Goal: Task Accomplishment & Management: Complete application form

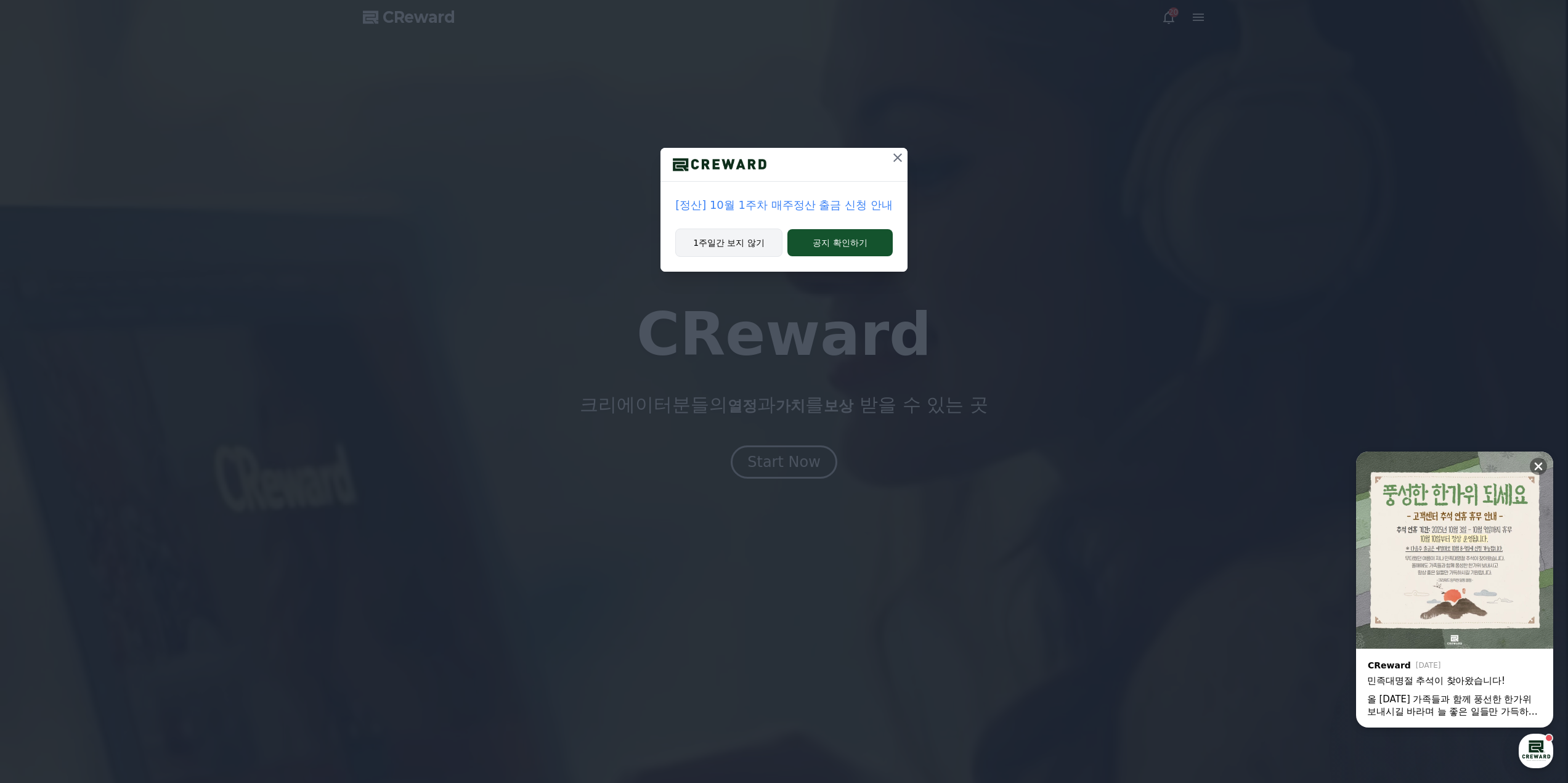
click at [729, 242] on button "1주일간 보지 않기" at bounding box center [729, 243] width 107 height 28
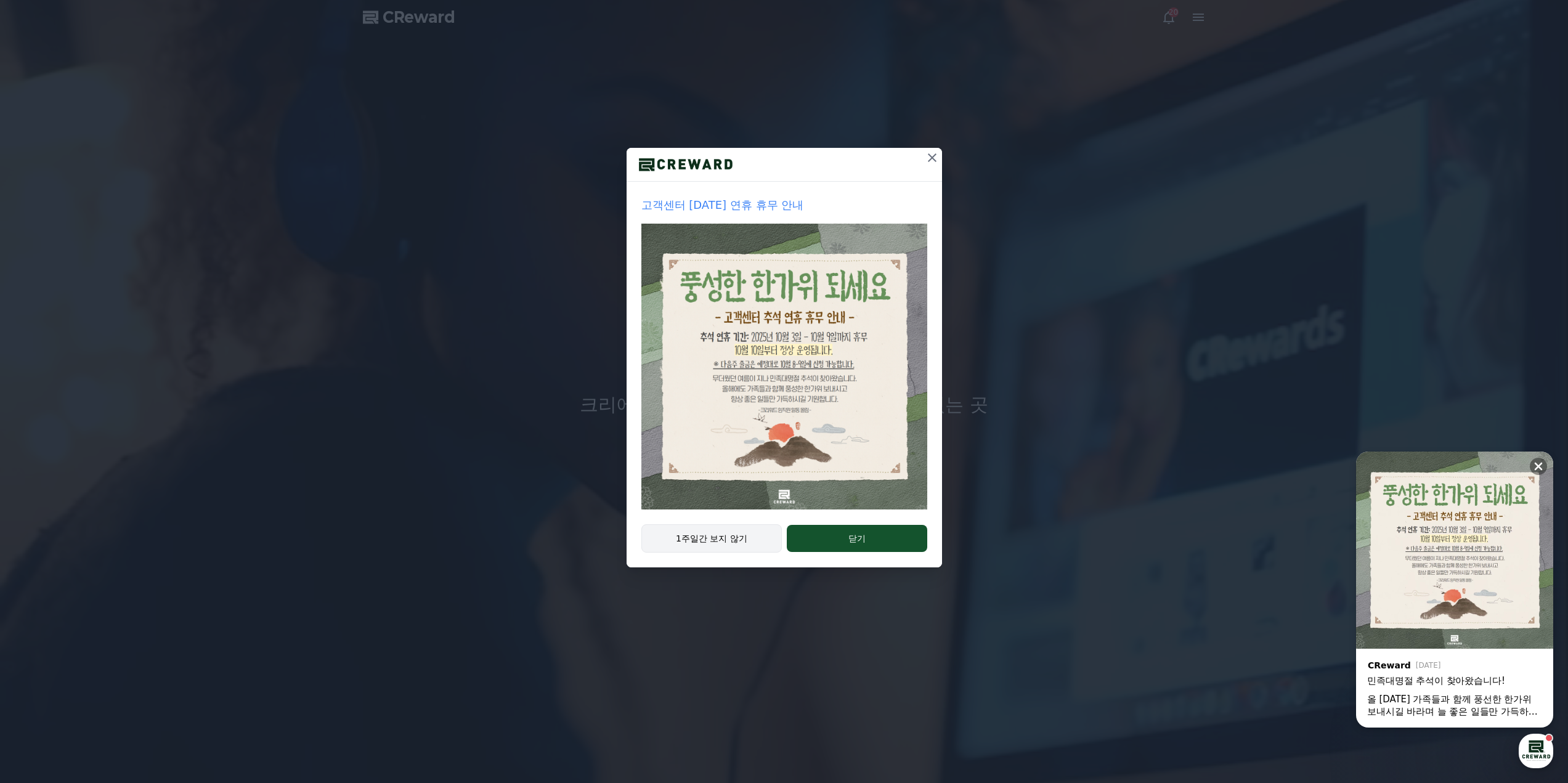
click at [727, 538] on button "1주일간 보지 않기" at bounding box center [712, 538] width 141 height 28
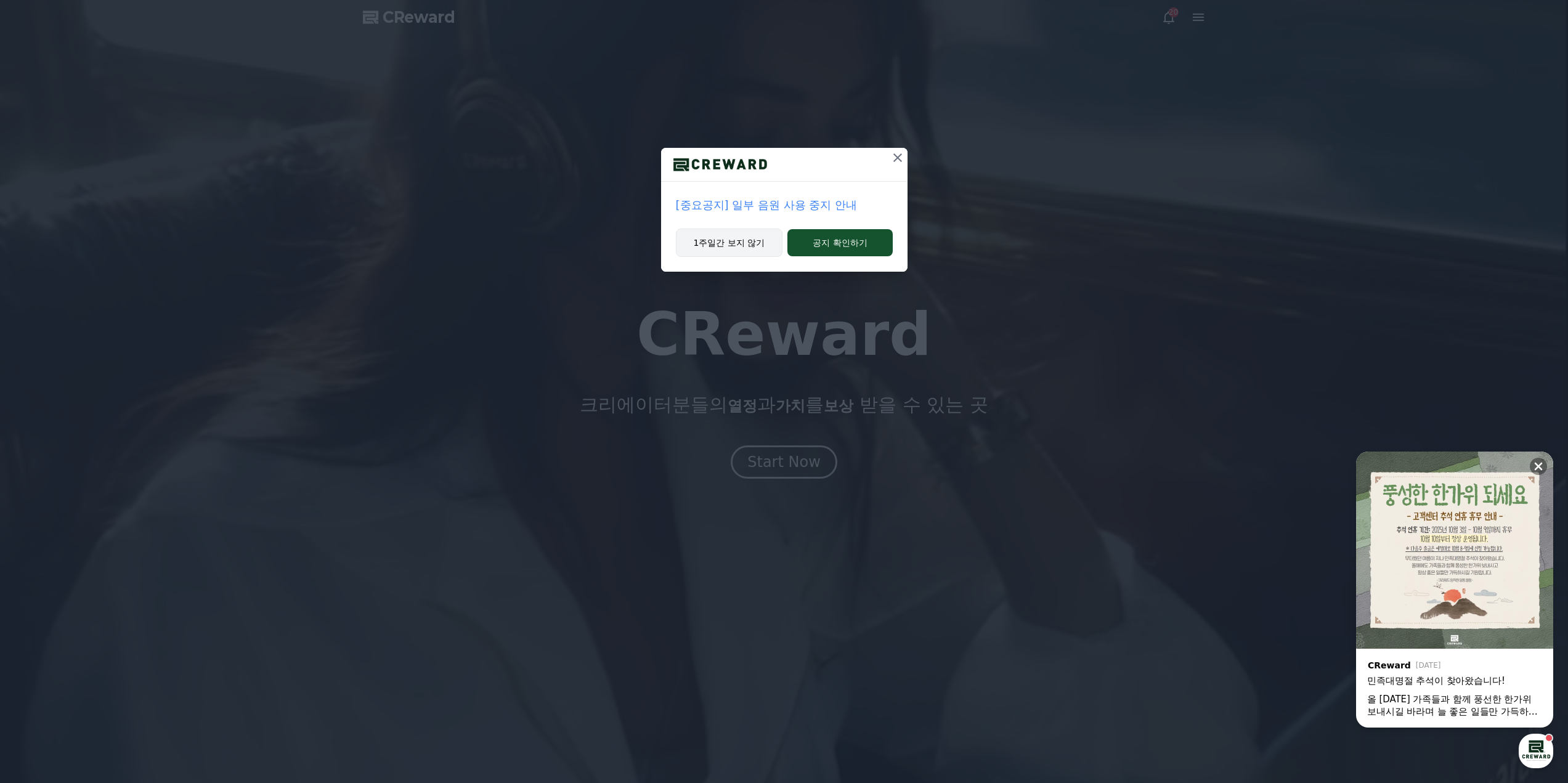
click at [736, 243] on button "1주일간 보지 않기" at bounding box center [729, 243] width 107 height 28
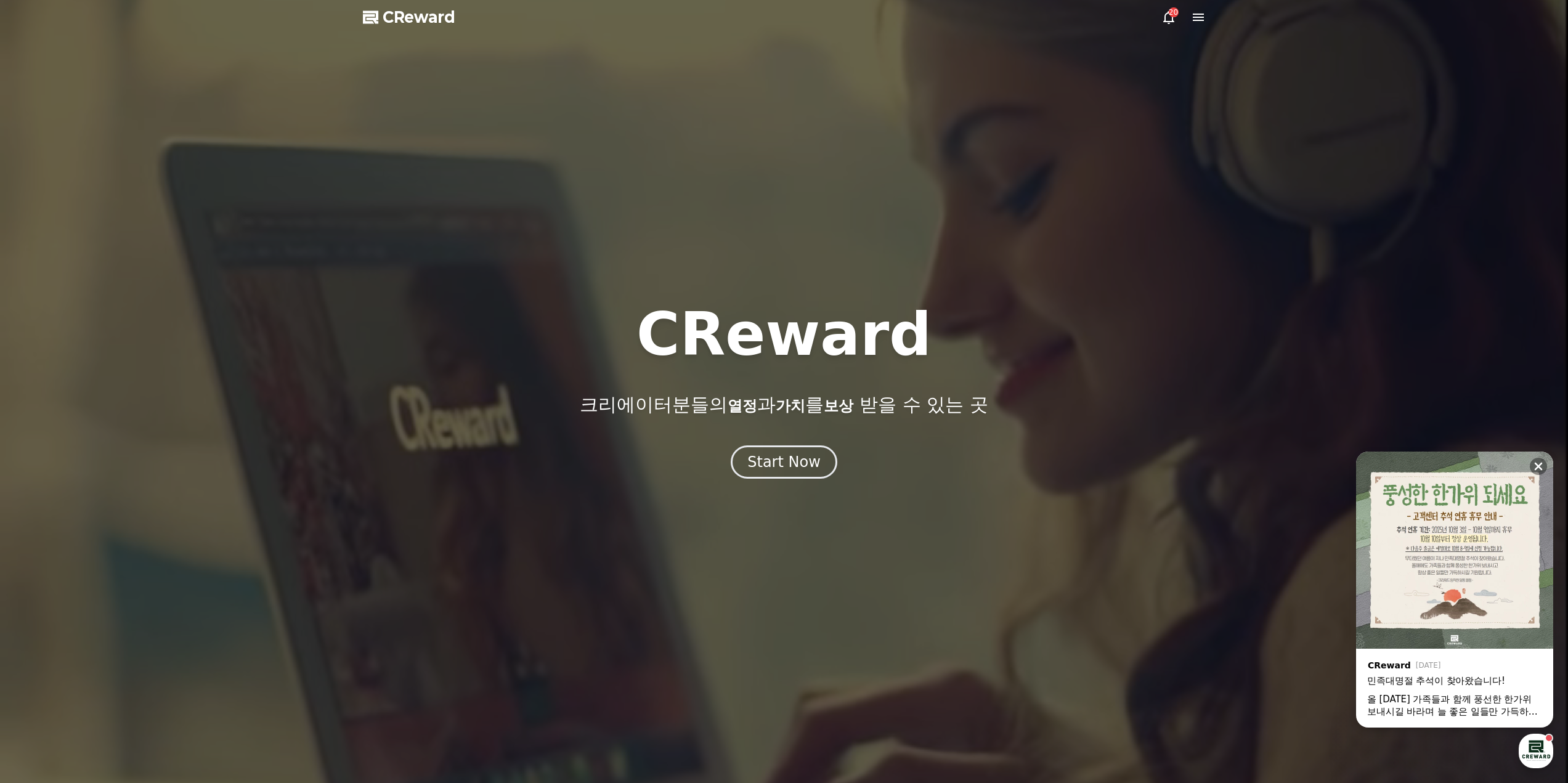
click at [1162, 17] on icon at bounding box center [1169, 18] width 15 height 15
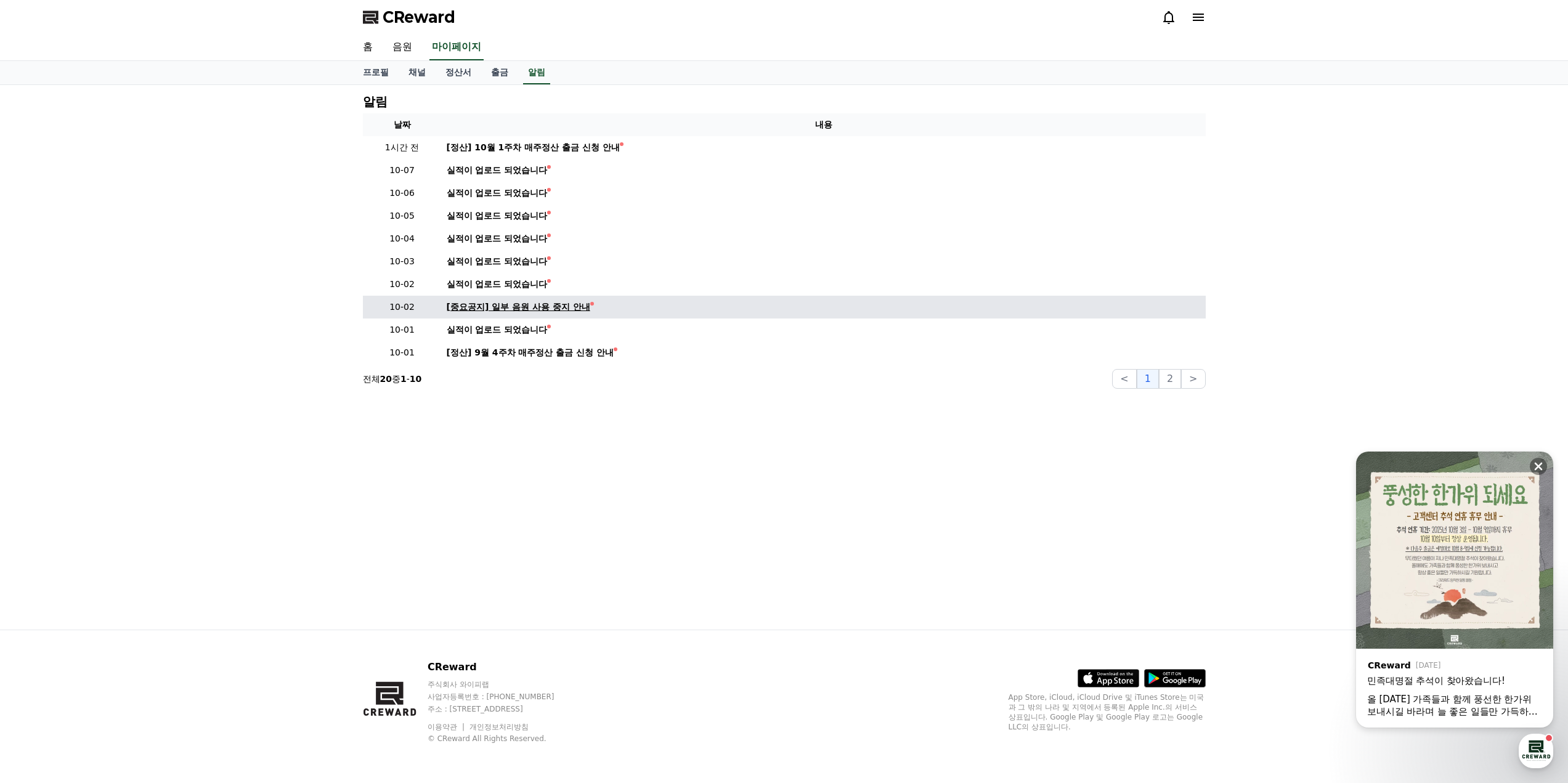
click at [553, 312] on div "[중요공지] 일부 음원 사용 중지 안내" at bounding box center [518, 307] width 144 height 13
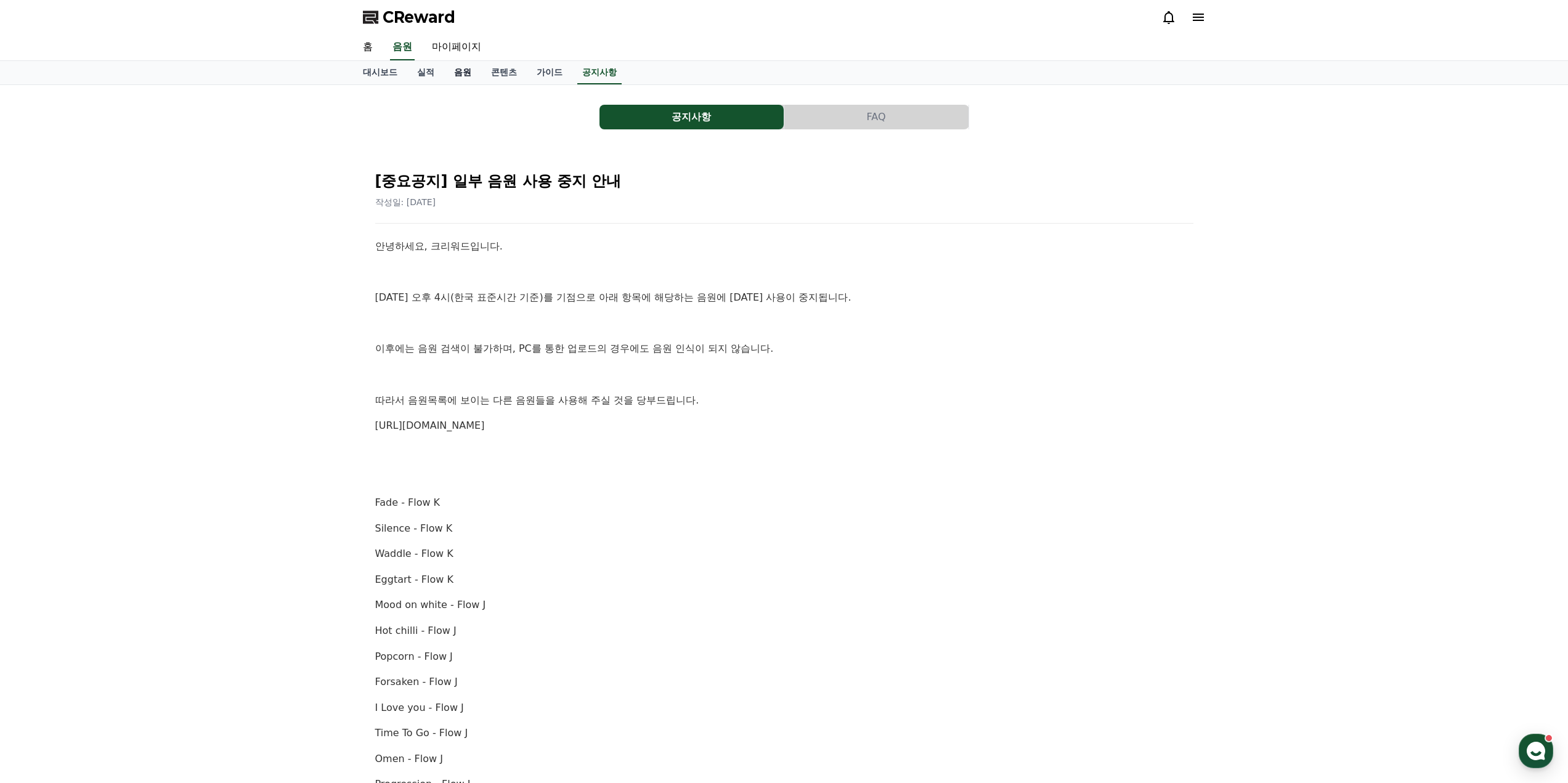
click at [457, 73] on link "음원" at bounding box center [463, 72] width 37 height 23
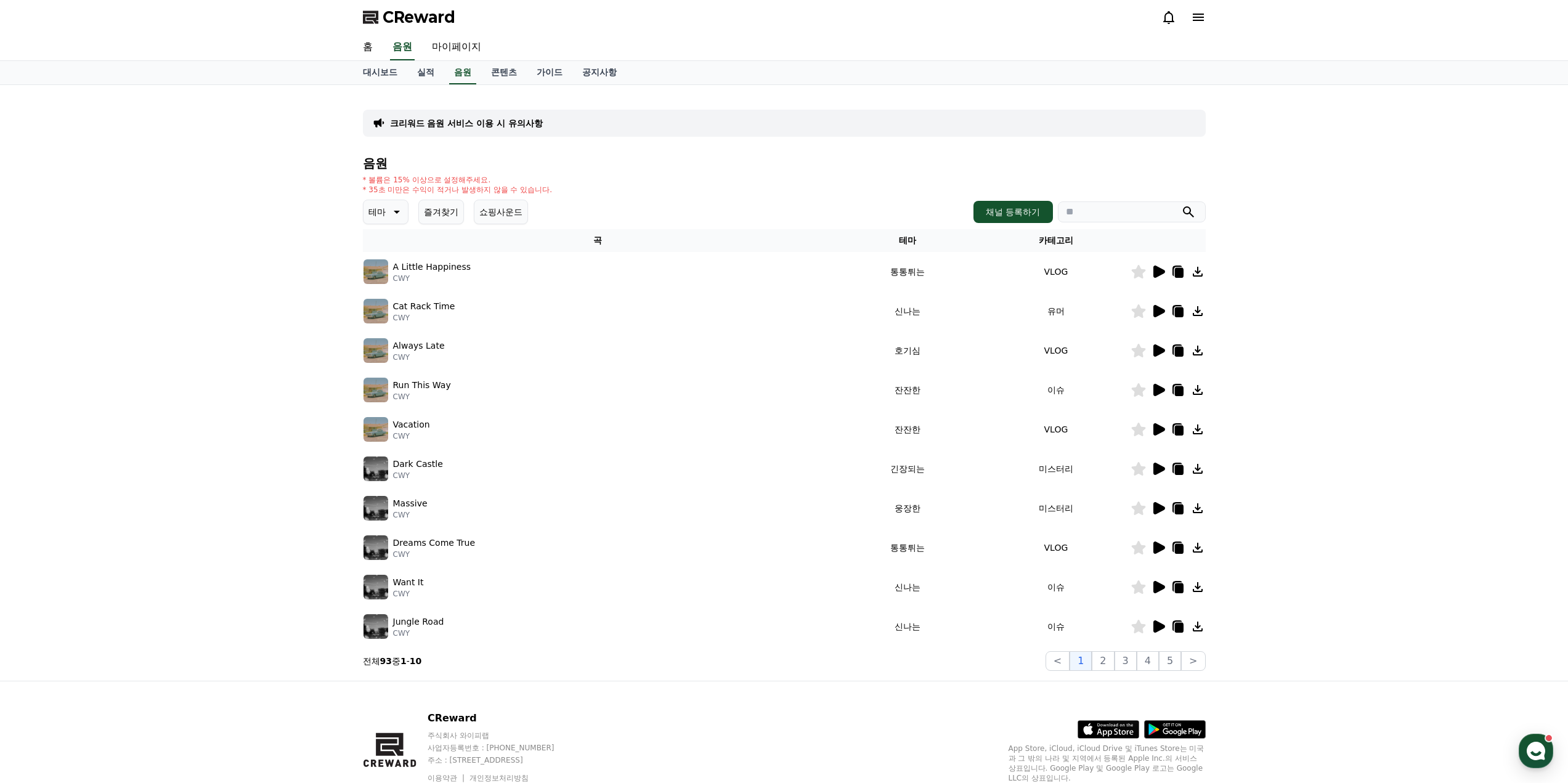
click at [1160, 269] on icon at bounding box center [1159, 272] width 12 height 13
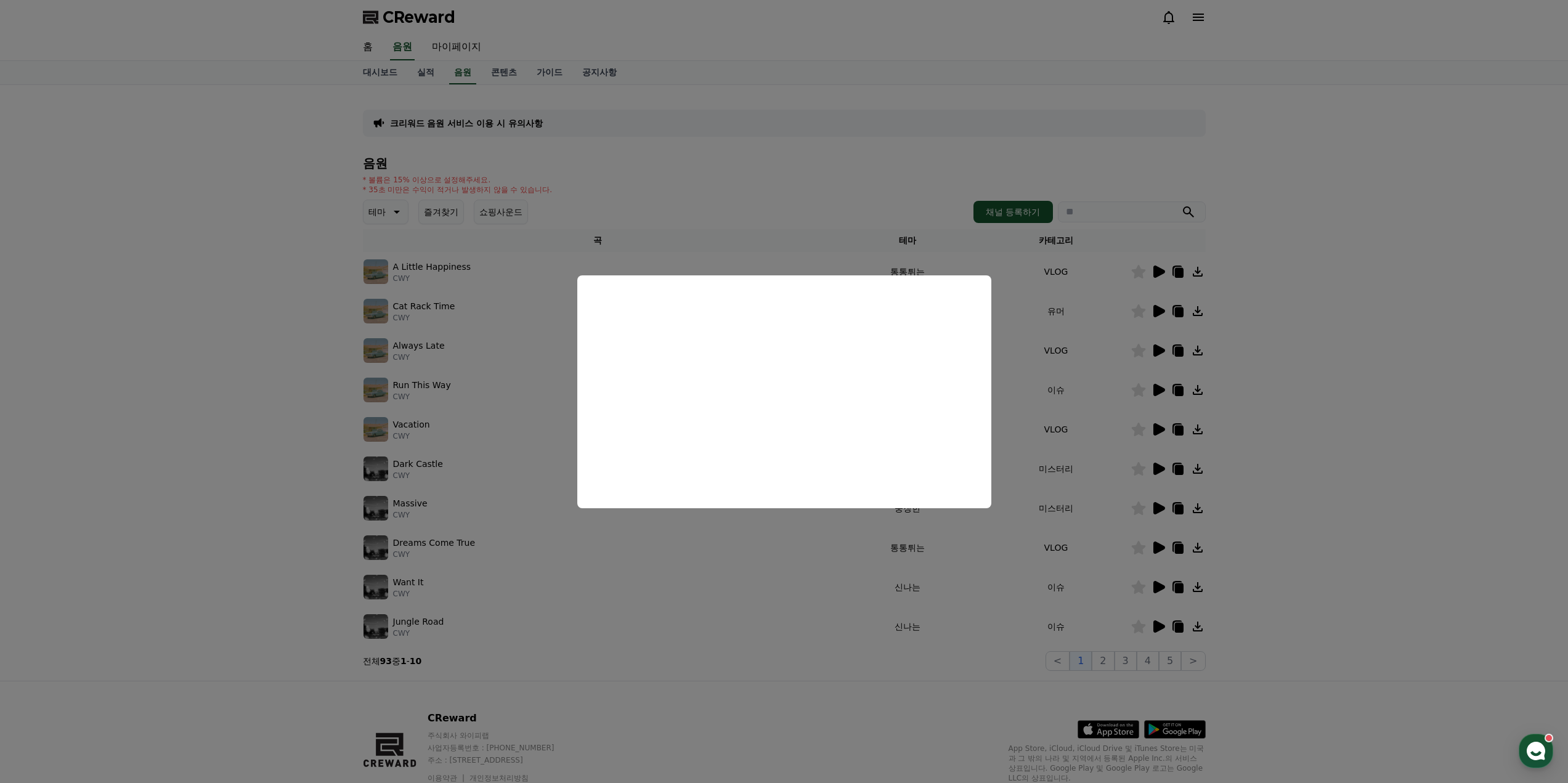
click at [1110, 313] on button "close modal" at bounding box center [784, 391] width 1568 height 783
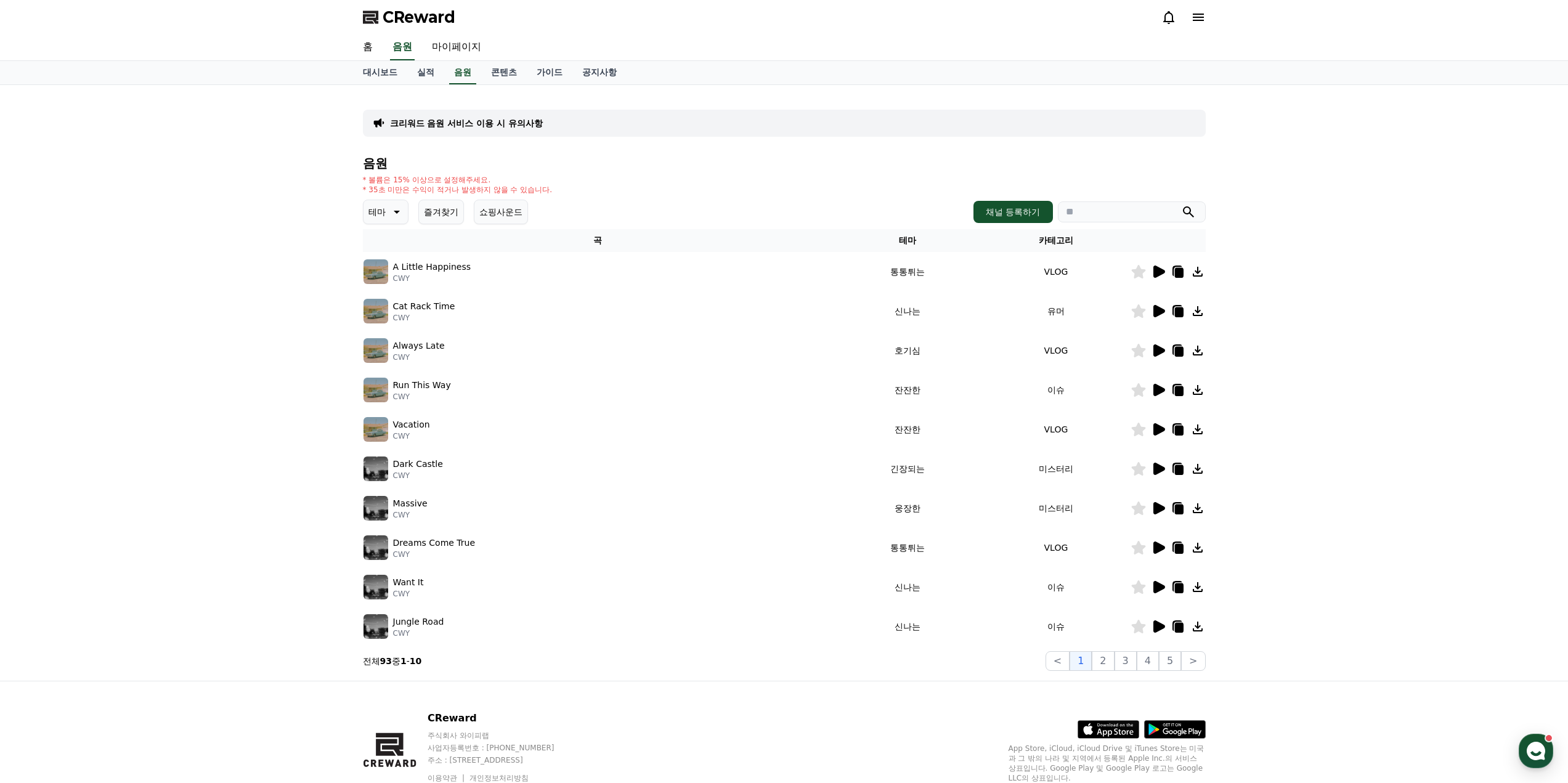
click at [1155, 308] on icon at bounding box center [1159, 311] width 12 height 13
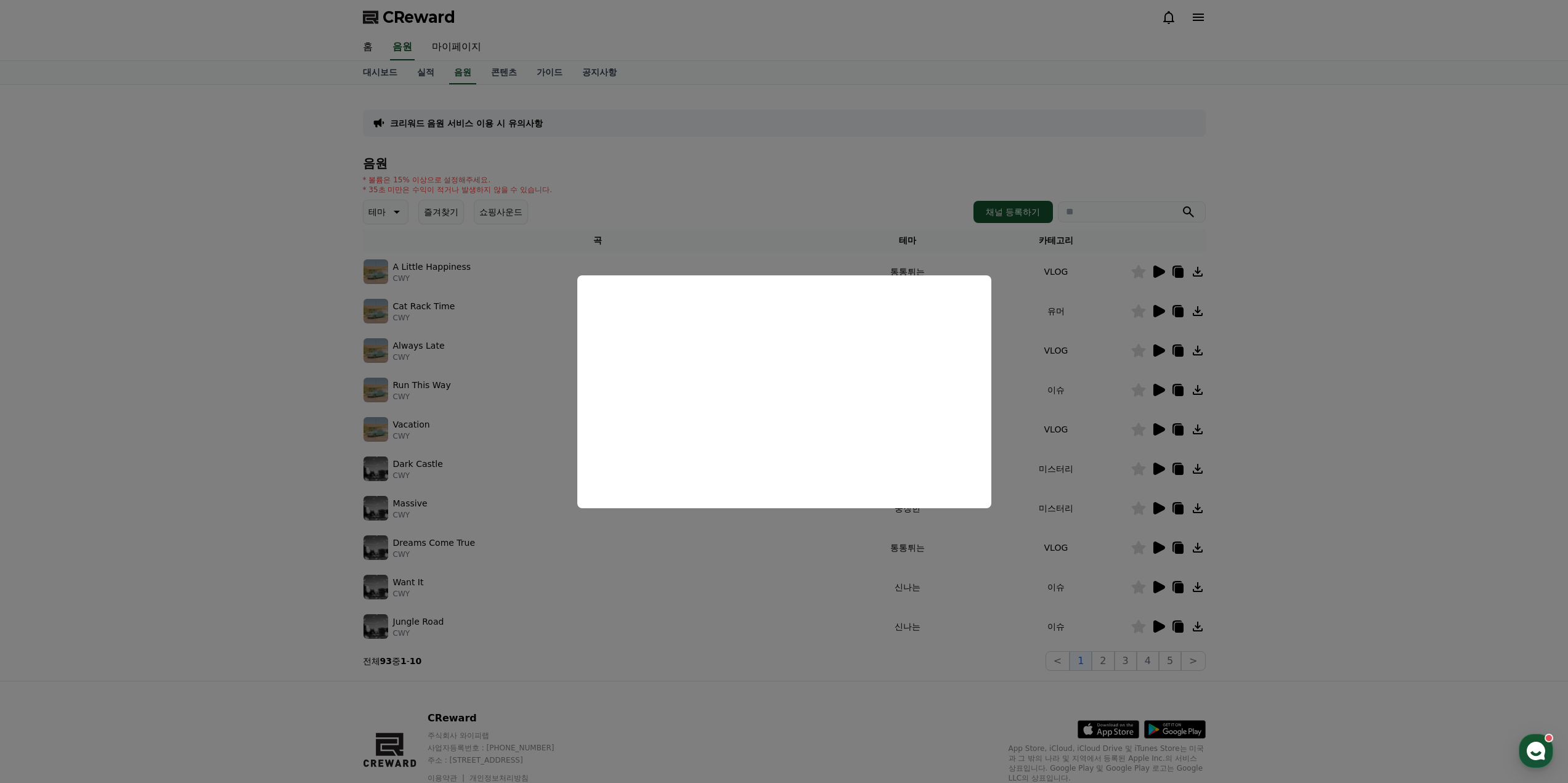
click at [1110, 308] on button "close modal" at bounding box center [784, 391] width 1568 height 783
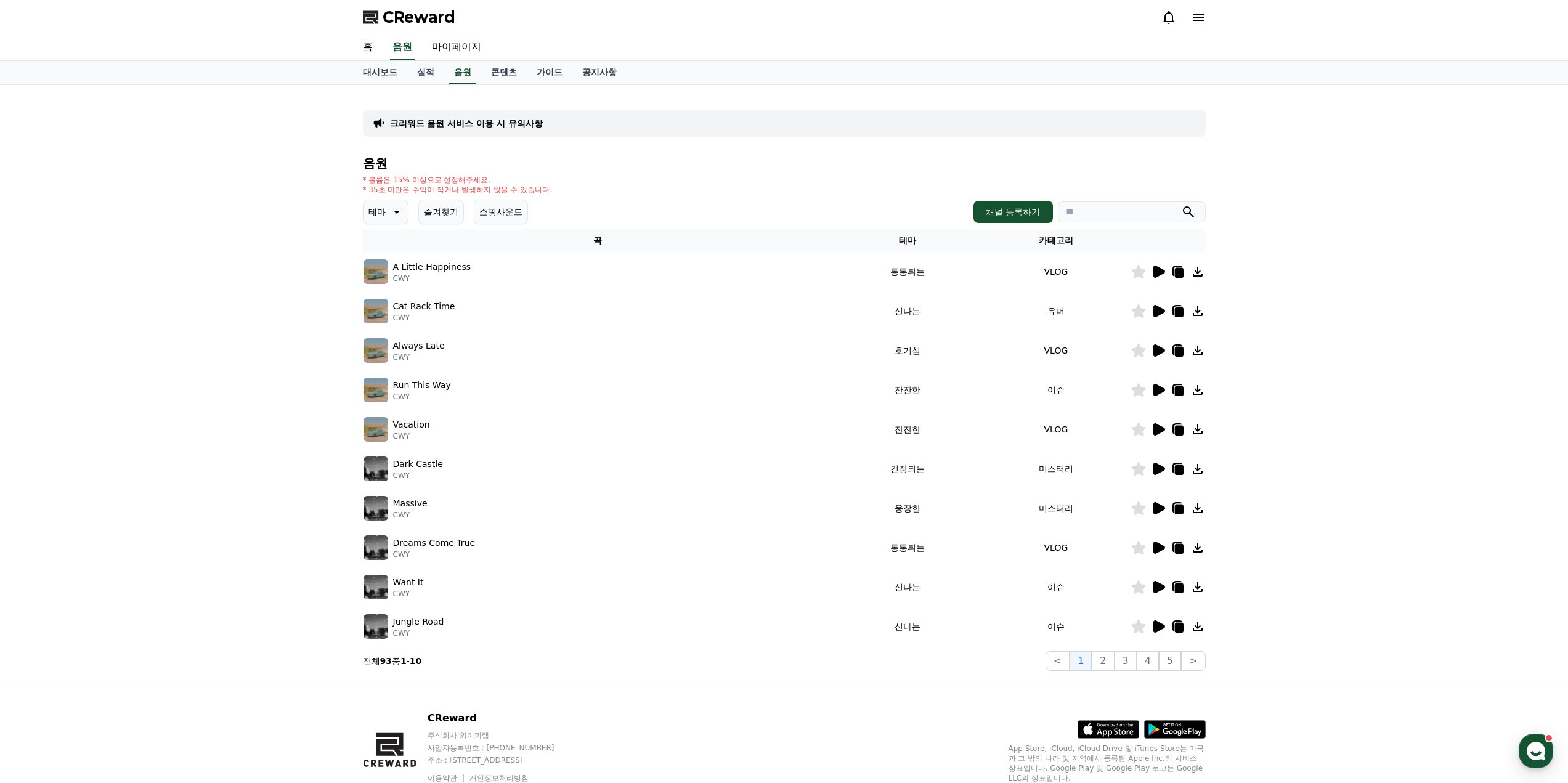
click at [1181, 311] on icon at bounding box center [1179, 312] width 9 height 10
click at [1302, 375] on div "크리워드 음원 서비스 이용 시 유의사항 음원 * 볼륨은 15% 이상으로 설정해주세요. * 35초 미만은 수익이 적거나 발생하지 않을 수 있습니…" at bounding box center [784, 383] width 1568 height 596
click at [1158, 307] on icon at bounding box center [1159, 311] width 12 height 13
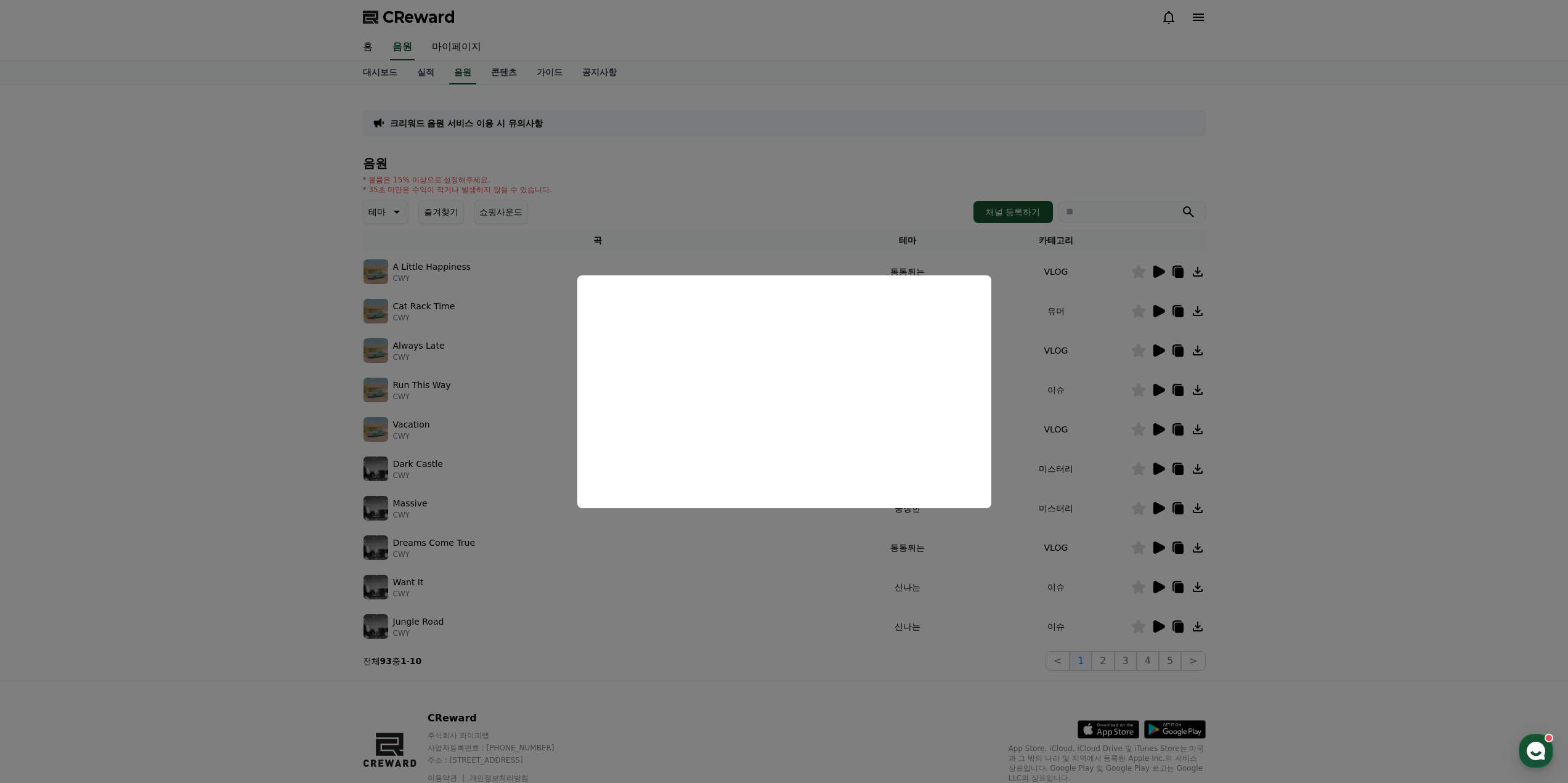
click at [1091, 367] on button "close modal" at bounding box center [784, 391] width 1568 height 783
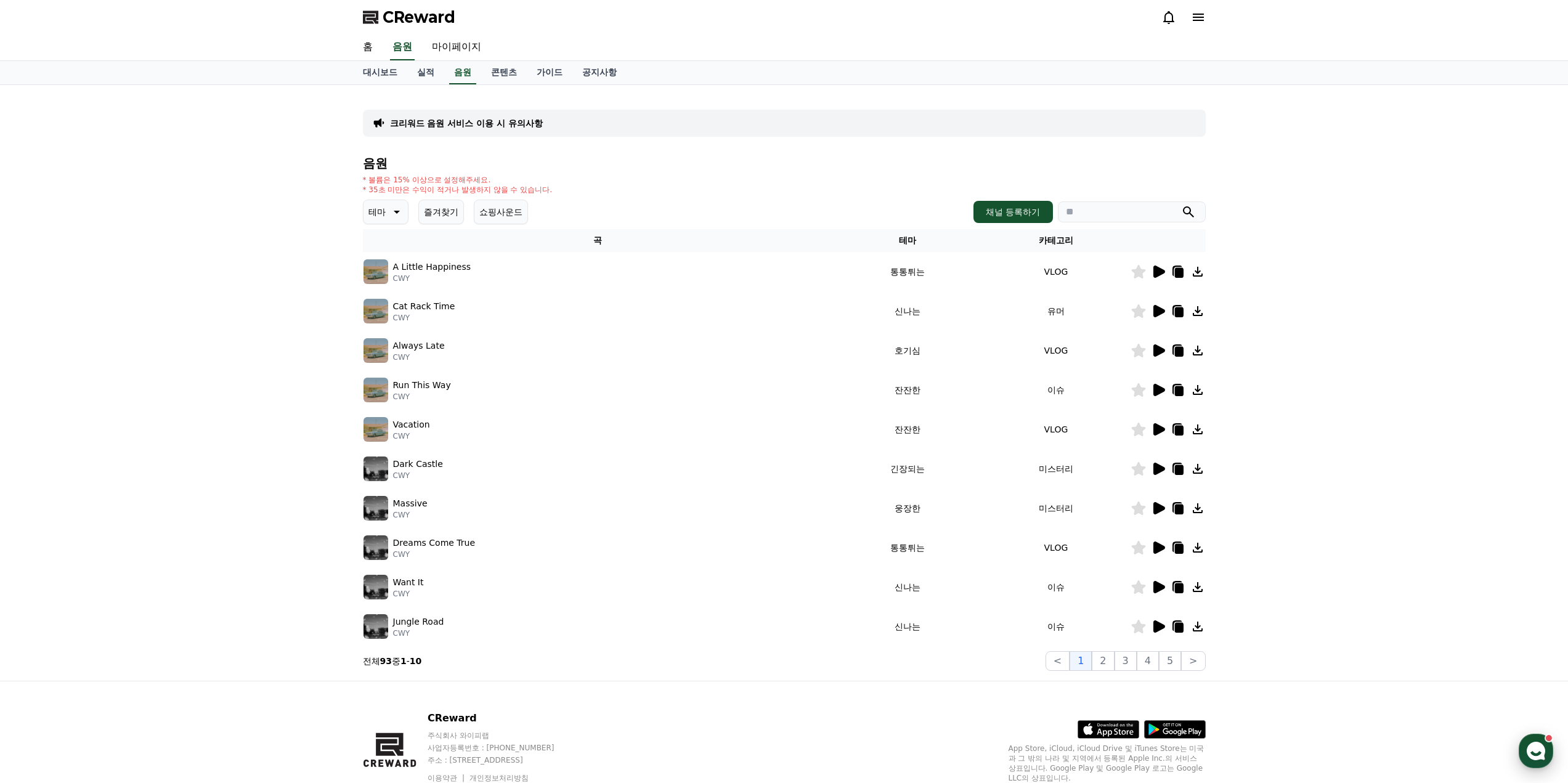
click at [1542, 752] on use "button" at bounding box center [1535, 750] width 18 height 18
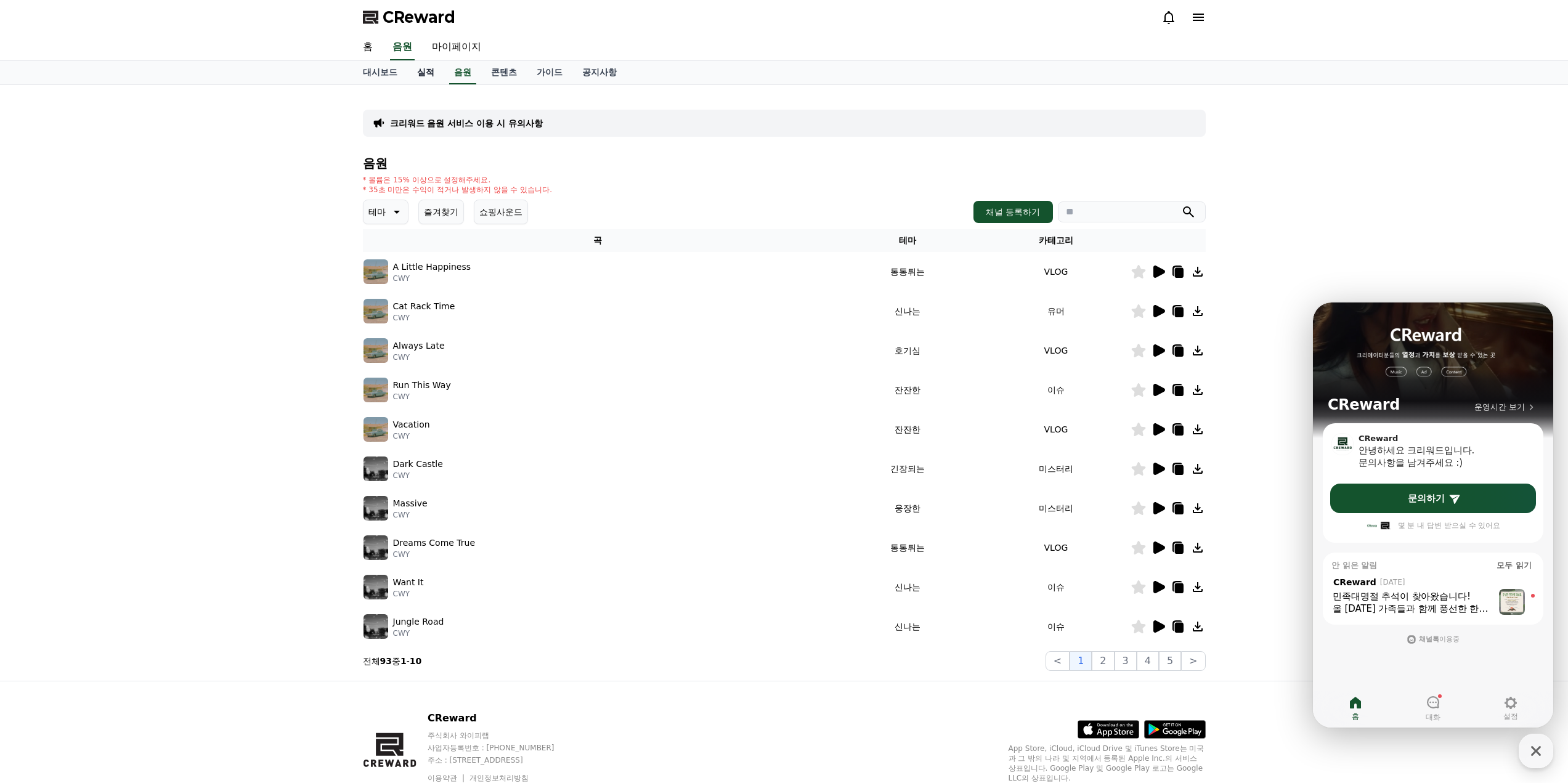
click at [421, 69] on link "실적" at bounding box center [426, 72] width 37 height 23
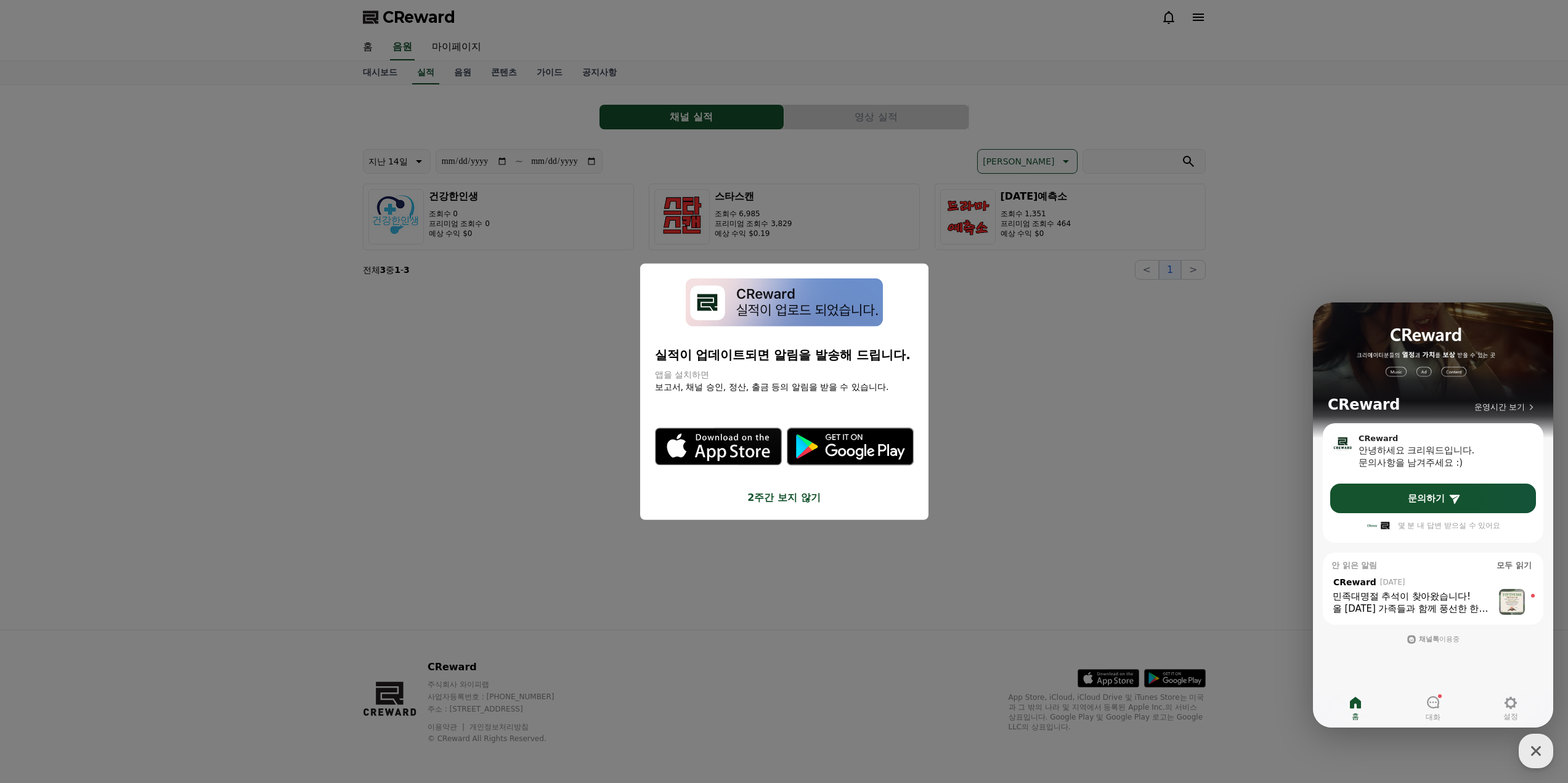
click at [771, 500] on button "2주간 보지 않기" at bounding box center [784, 498] width 259 height 15
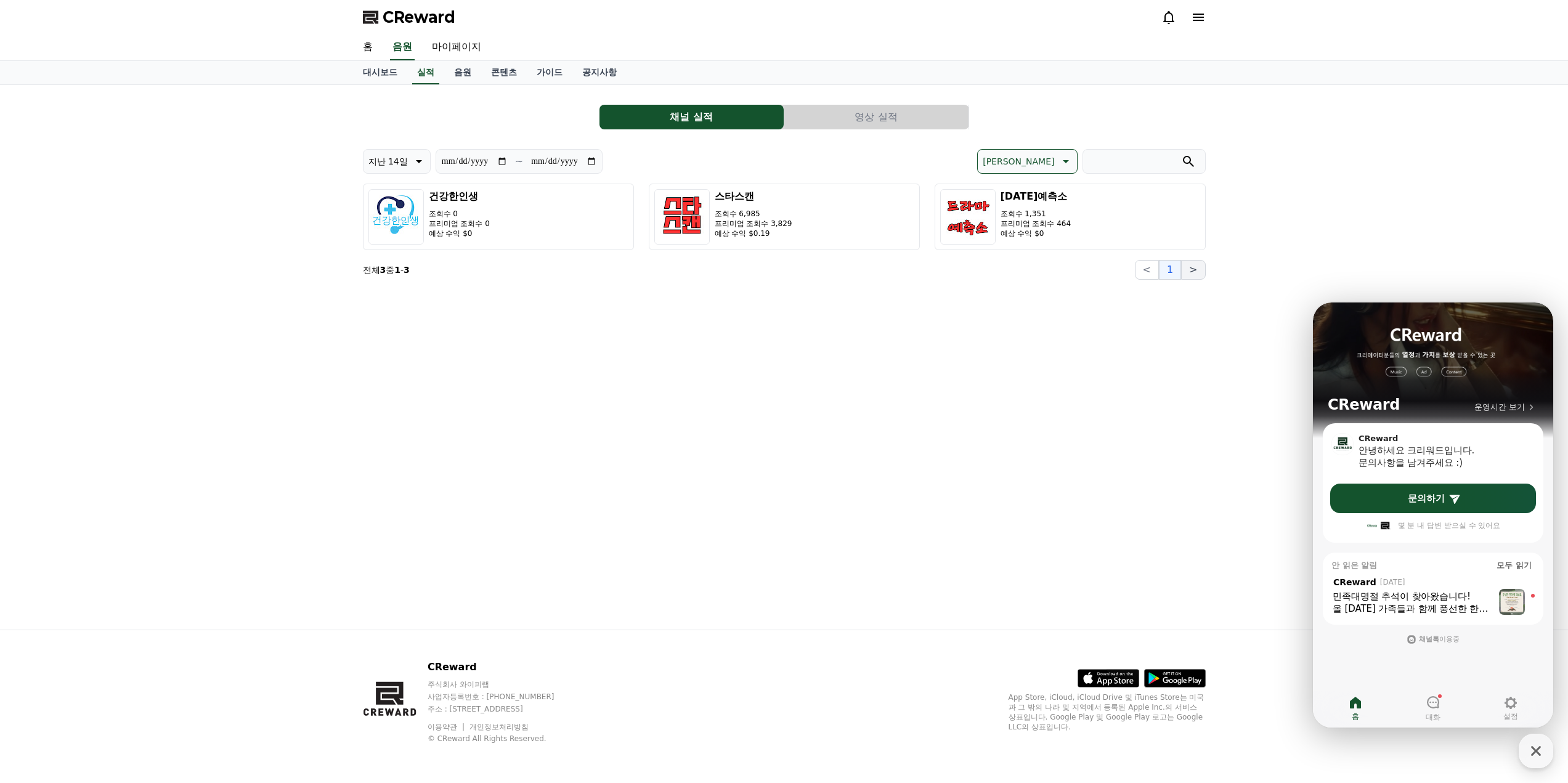
click at [1194, 267] on button ">" at bounding box center [1193, 270] width 24 height 19
click at [1152, 268] on button "<" at bounding box center [1147, 270] width 24 height 19
click at [864, 121] on button "영상 실적" at bounding box center [876, 117] width 184 height 24
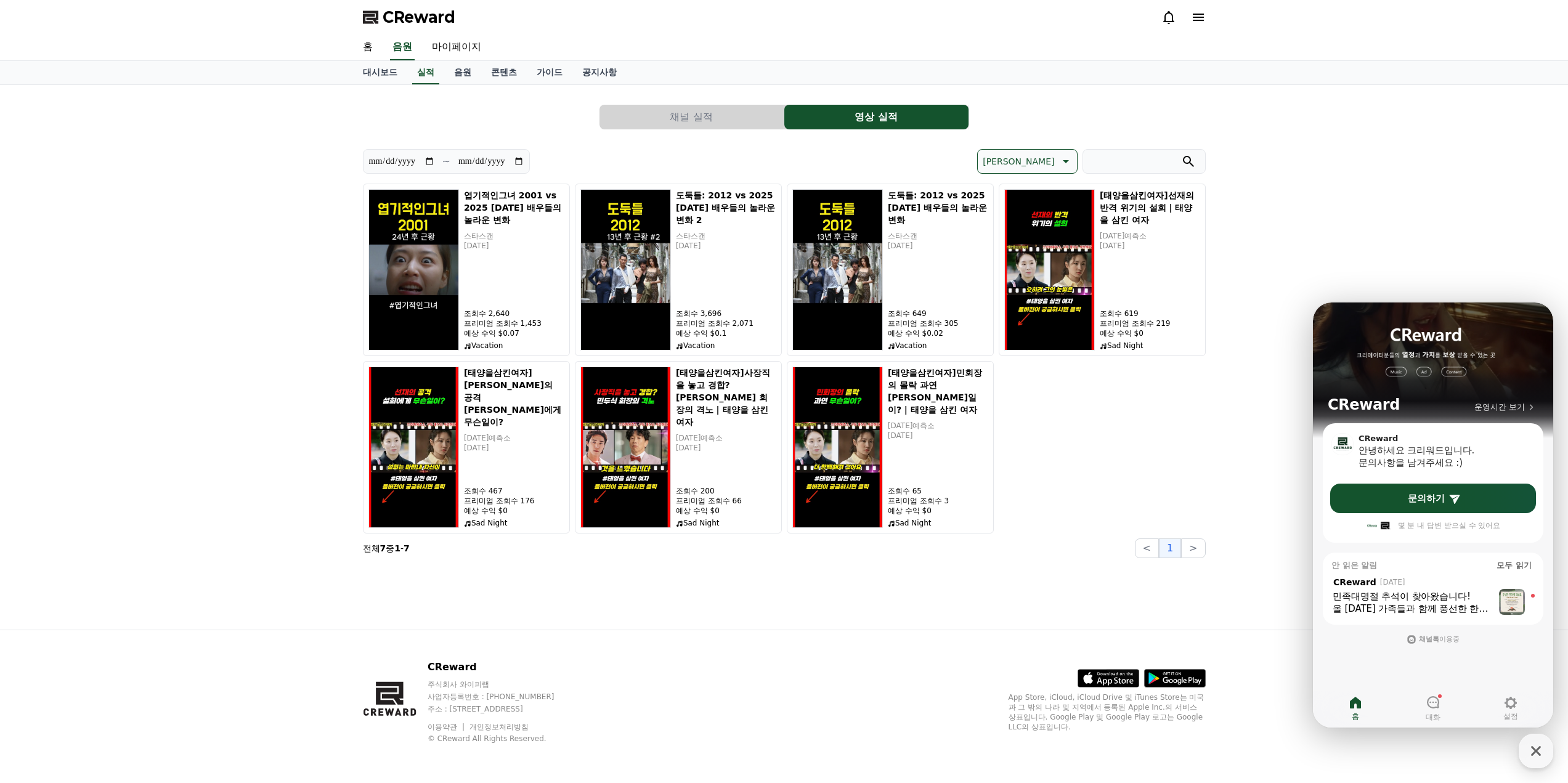
click at [690, 115] on button "채널 실적" at bounding box center [692, 117] width 184 height 24
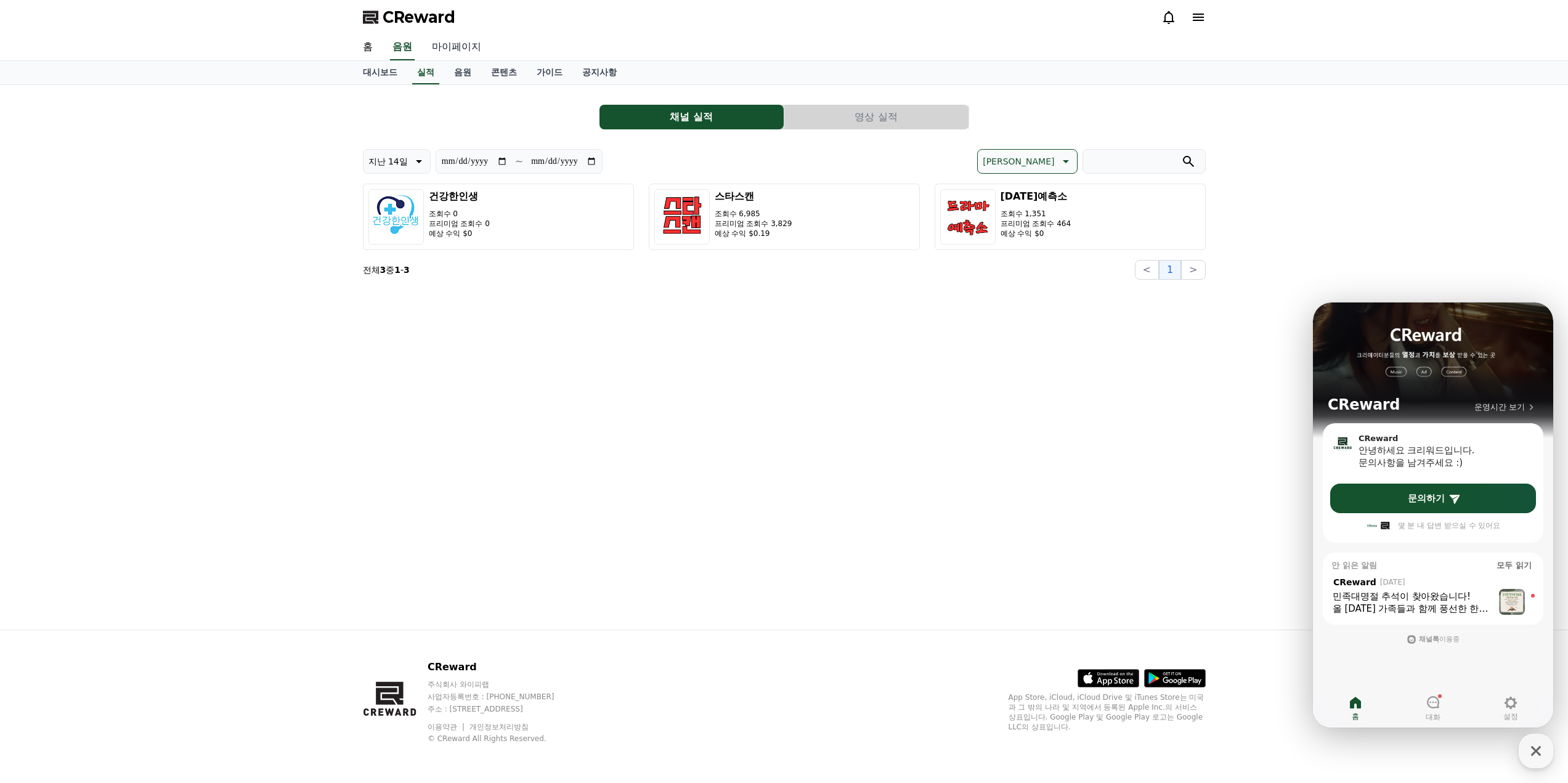
click at [448, 45] on link "마이페이지" at bounding box center [456, 47] width 69 height 26
select select "**********"
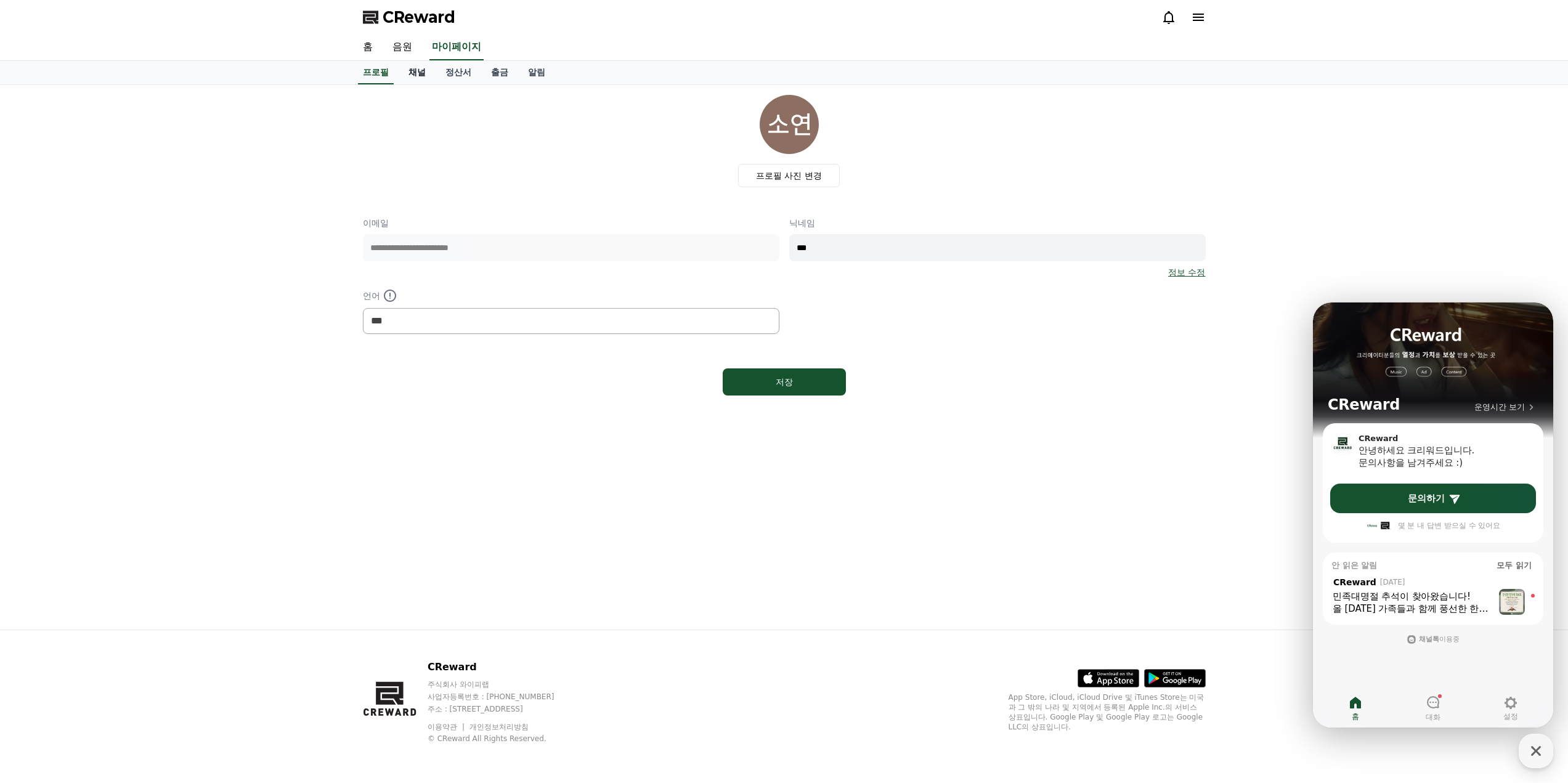
click at [410, 71] on link "채널" at bounding box center [417, 72] width 37 height 23
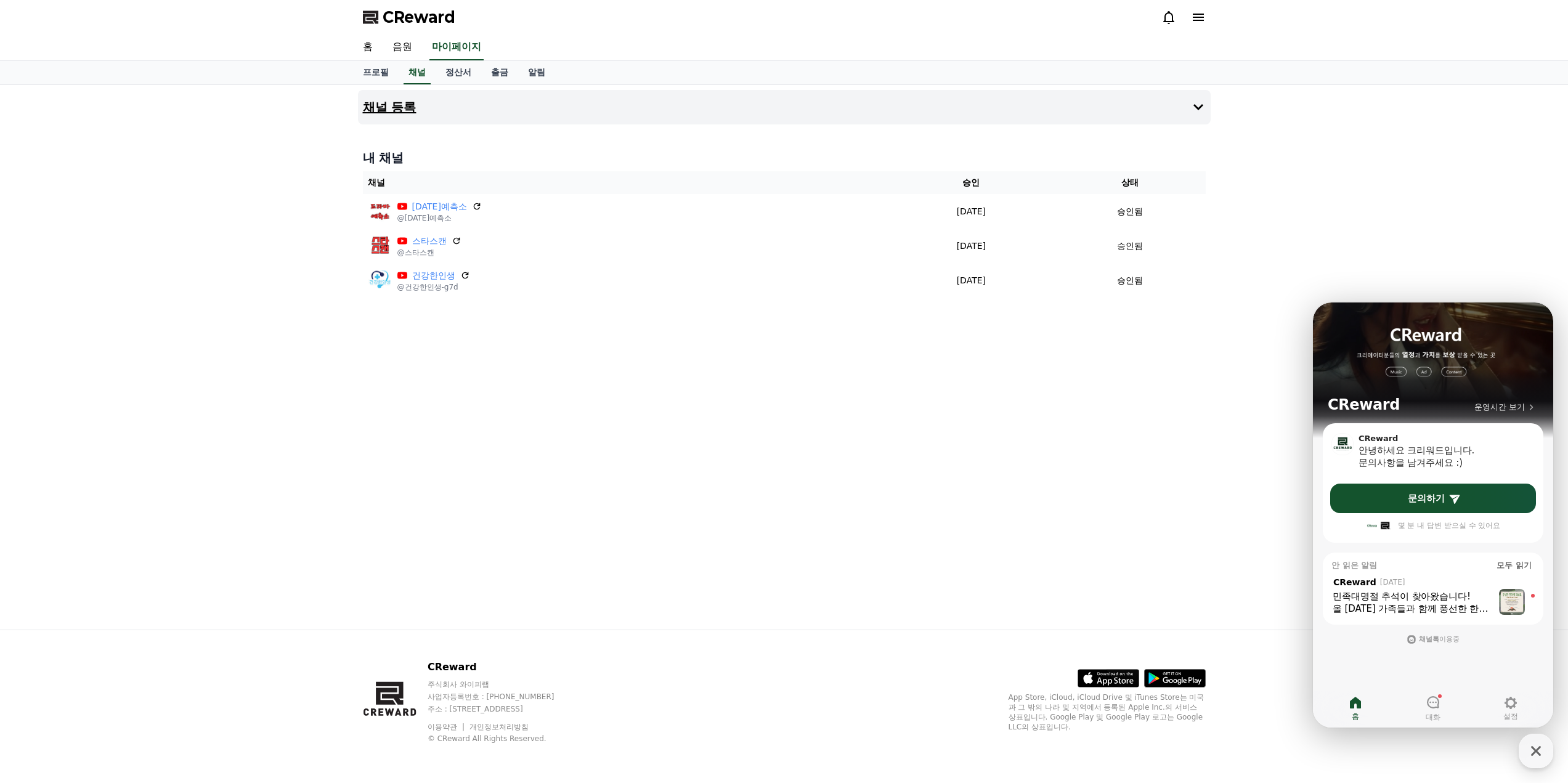
click at [1106, 118] on button "채널 등록" at bounding box center [784, 107] width 853 height 34
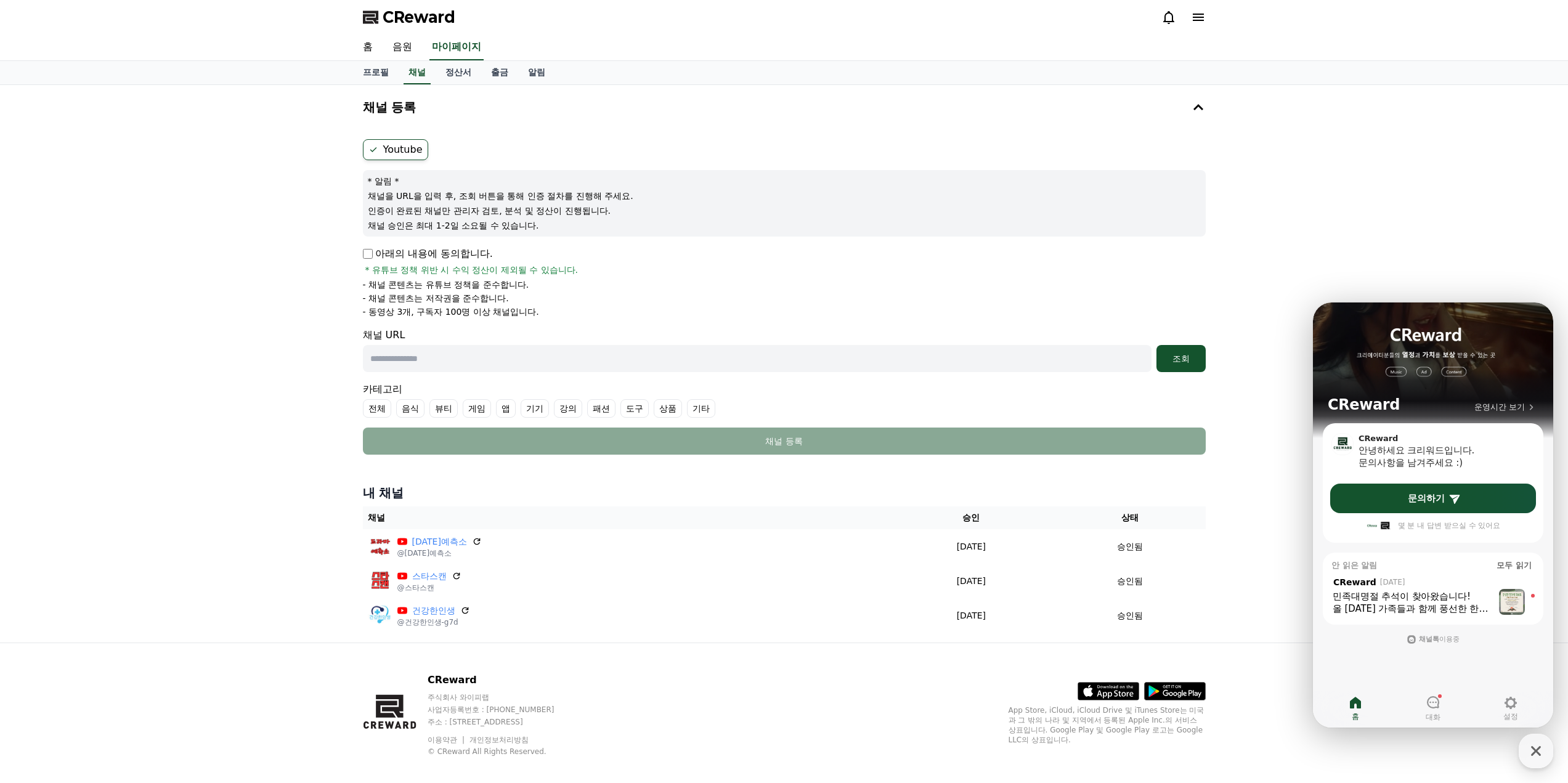
click at [429, 354] on input "text" at bounding box center [757, 358] width 789 height 27
paste input "**********"
type input "**********"
click at [1182, 362] on div "조회" at bounding box center [1181, 359] width 39 height 13
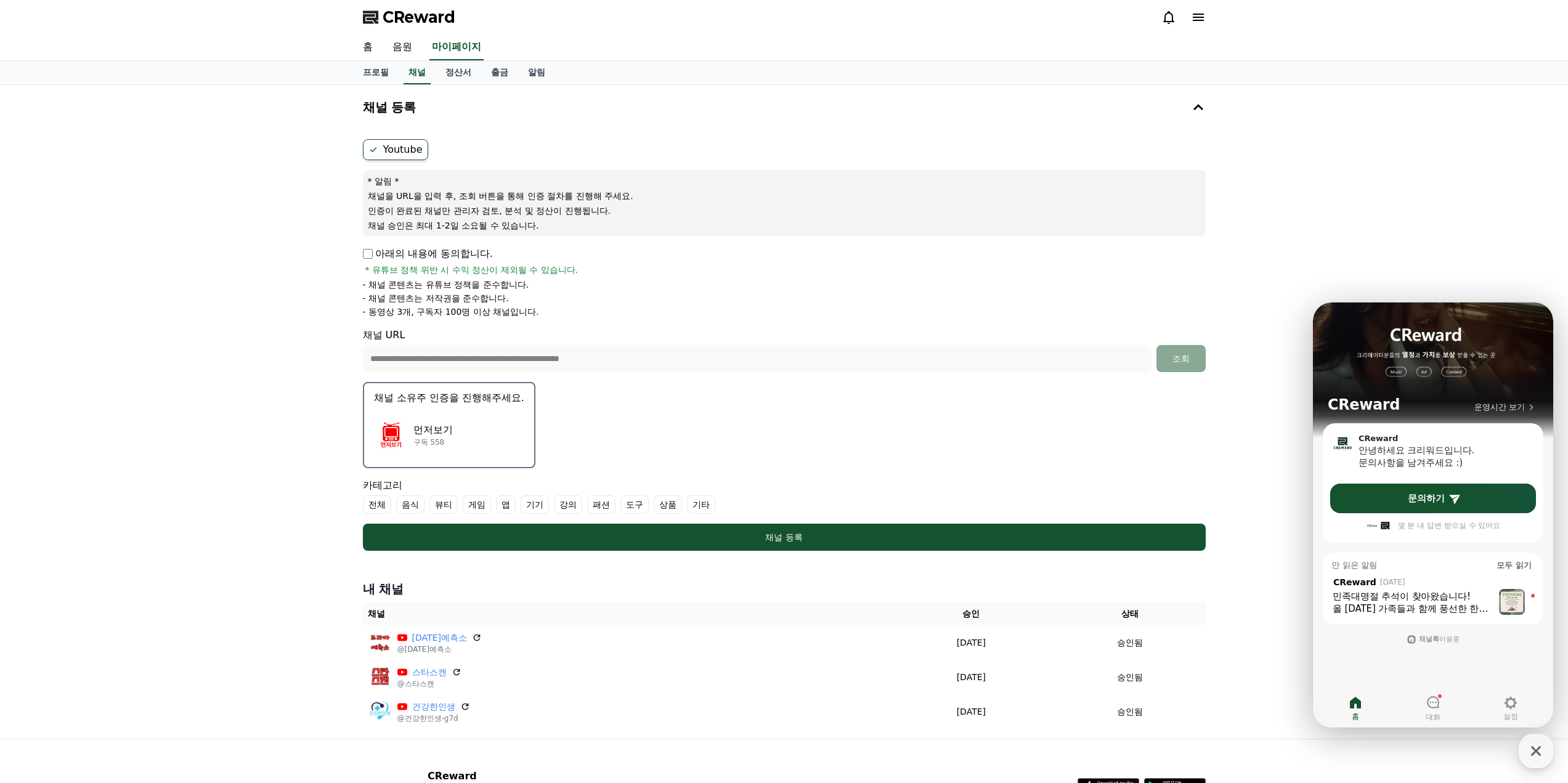
click at [453, 405] on p "채널 소유주 인증을 진행해주세요." at bounding box center [450, 398] width 150 height 15
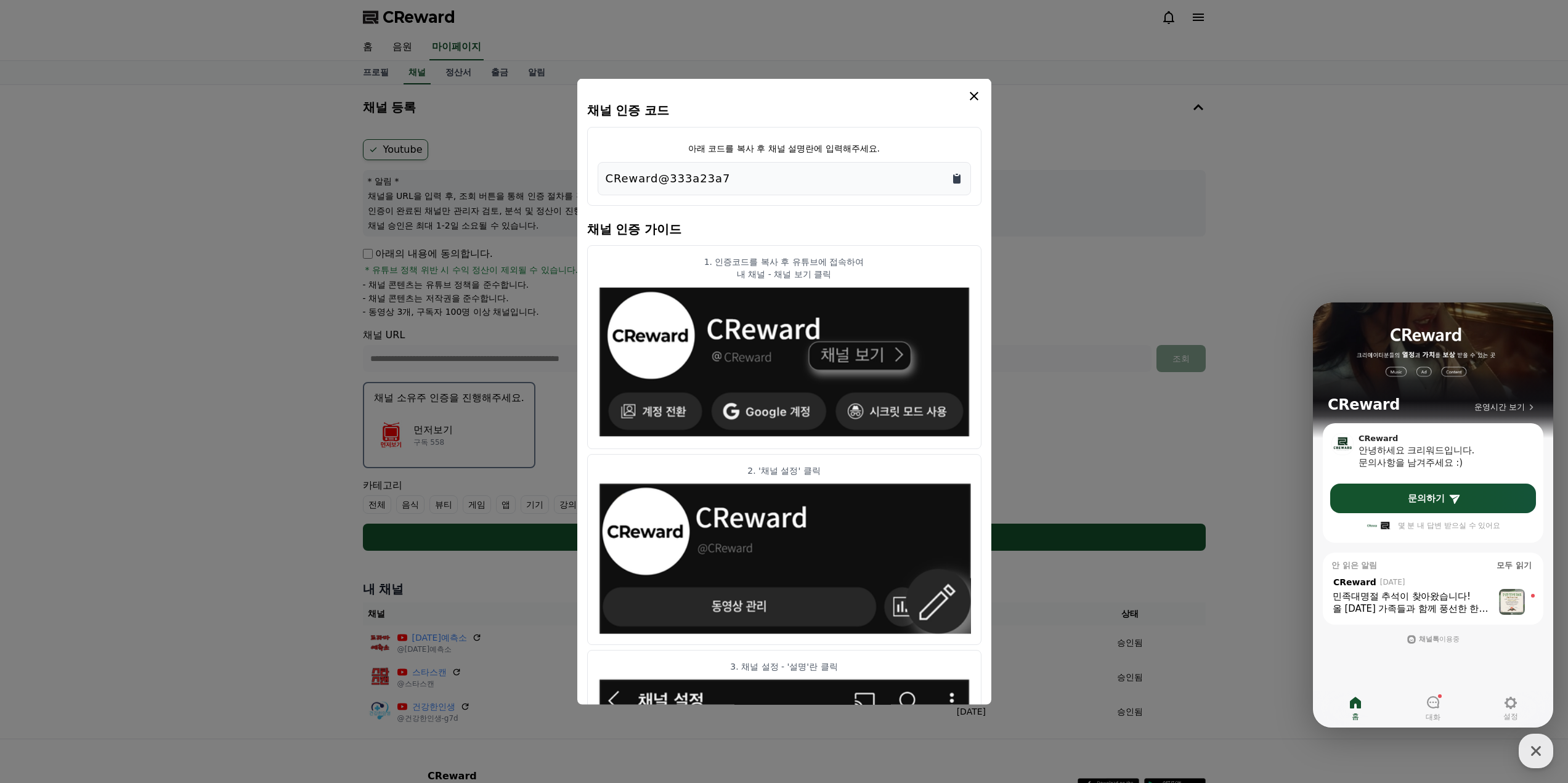
click at [954, 177] on icon "Copy to clipboard" at bounding box center [957, 178] width 8 height 9
click at [971, 95] on icon "modal" at bounding box center [974, 96] width 15 height 15
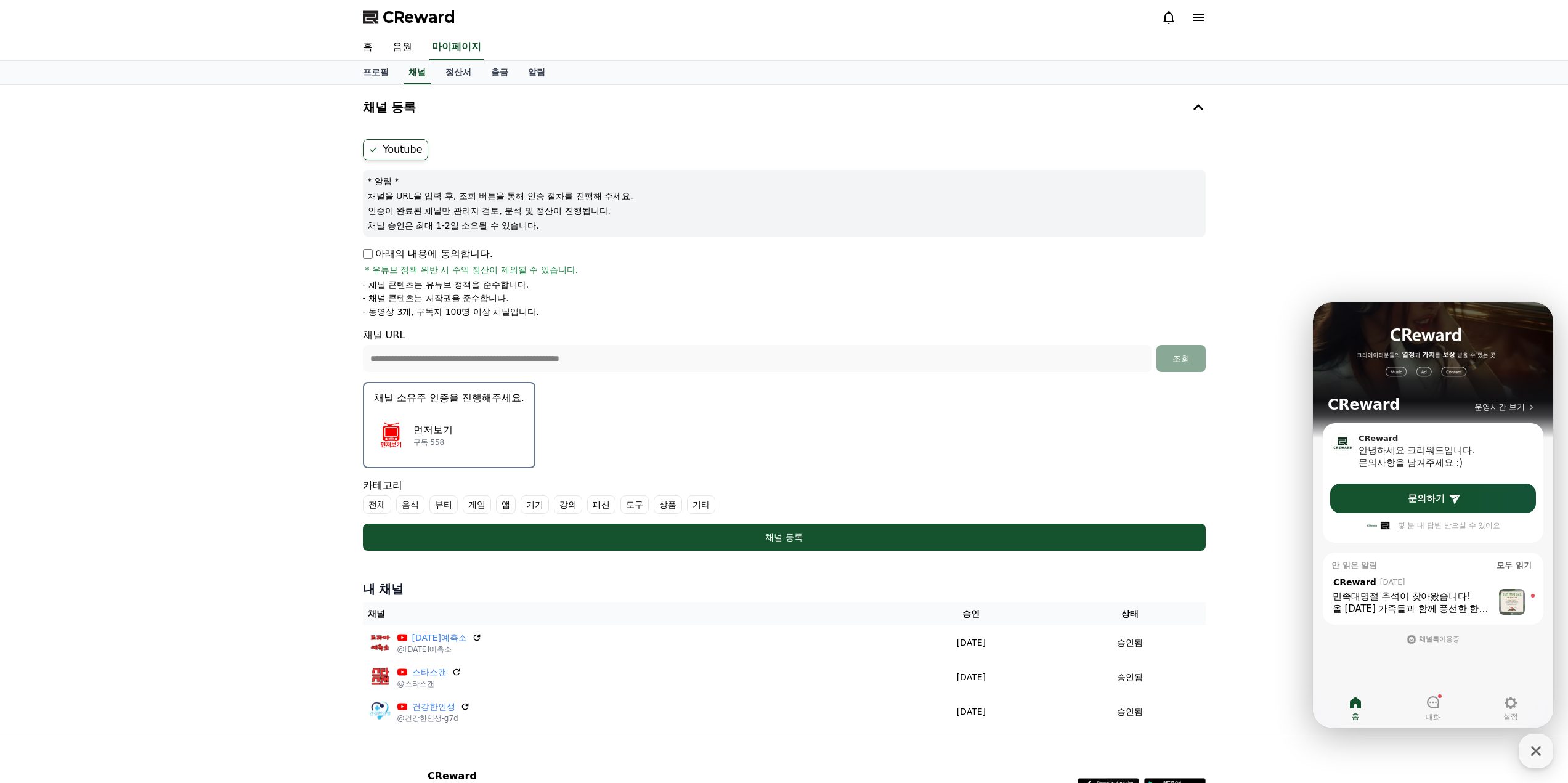
click at [470, 421] on div "먼저보기 구독 558" at bounding box center [450, 434] width 150 height 50
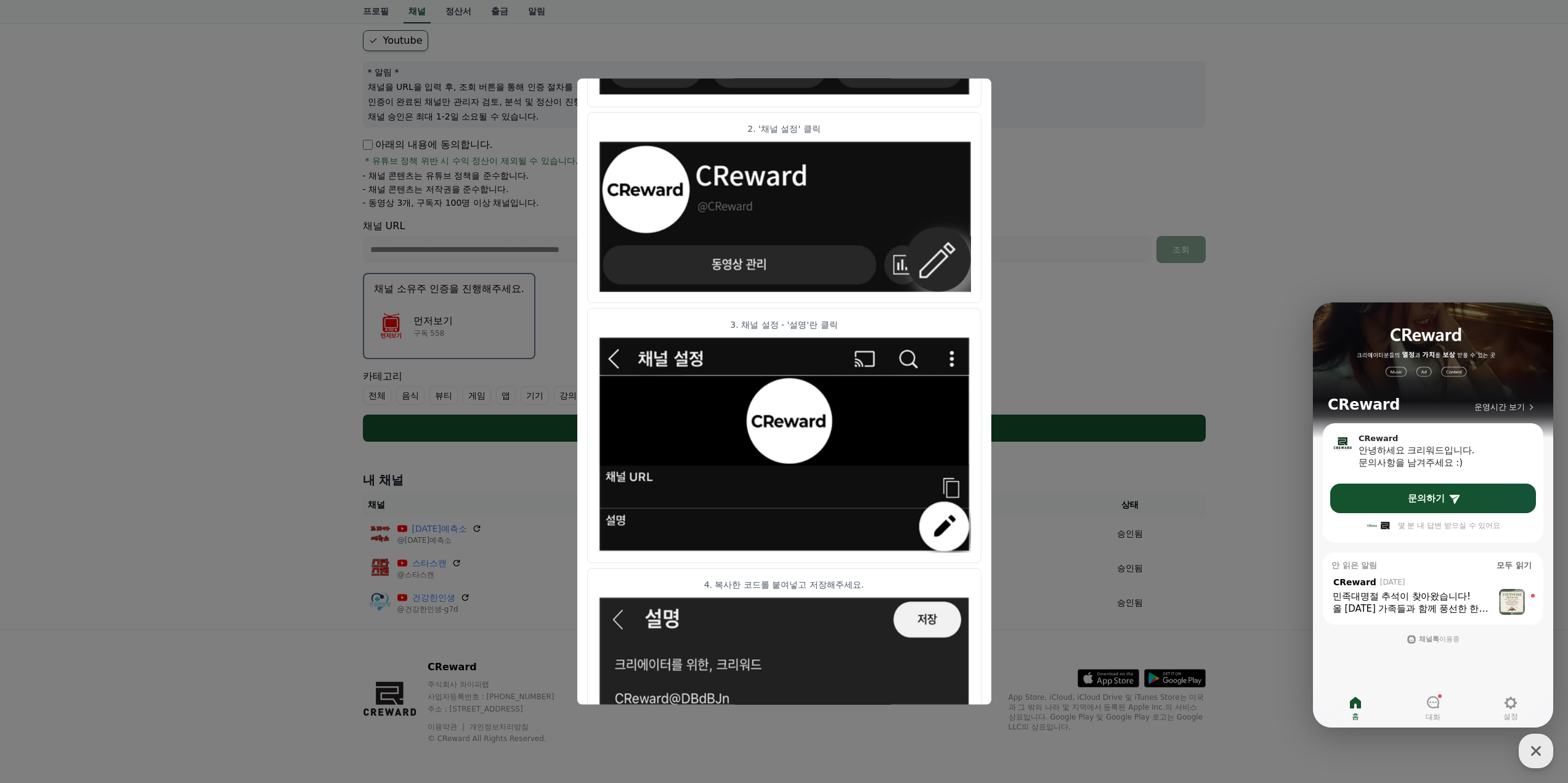
scroll to position [437, 0]
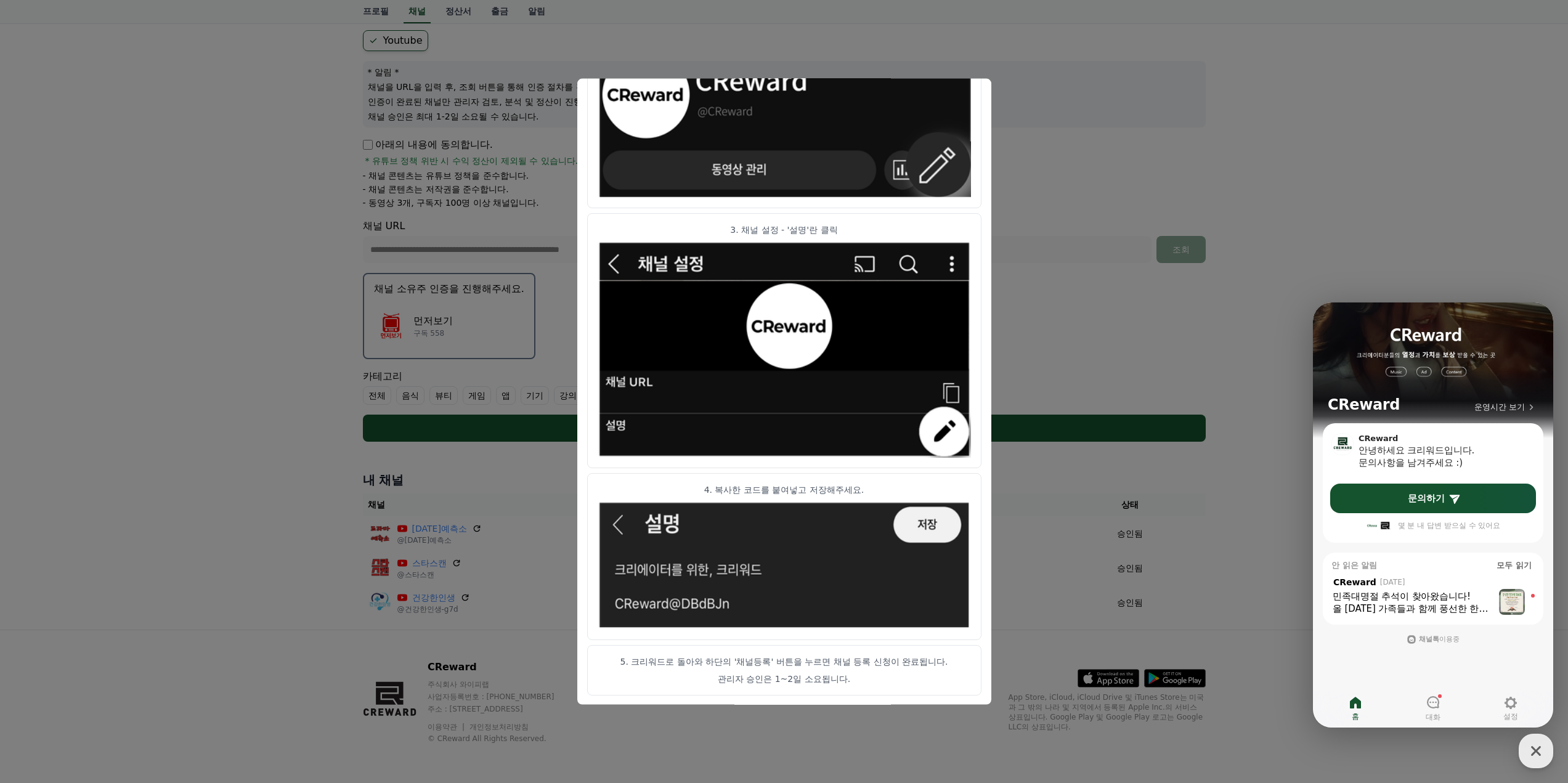
click at [913, 522] on img "modal" at bounding box center [784, 565] width 374 height 129
click at [945, 425] on img "modal" at bounding box center [784, 349] width 374 height 217
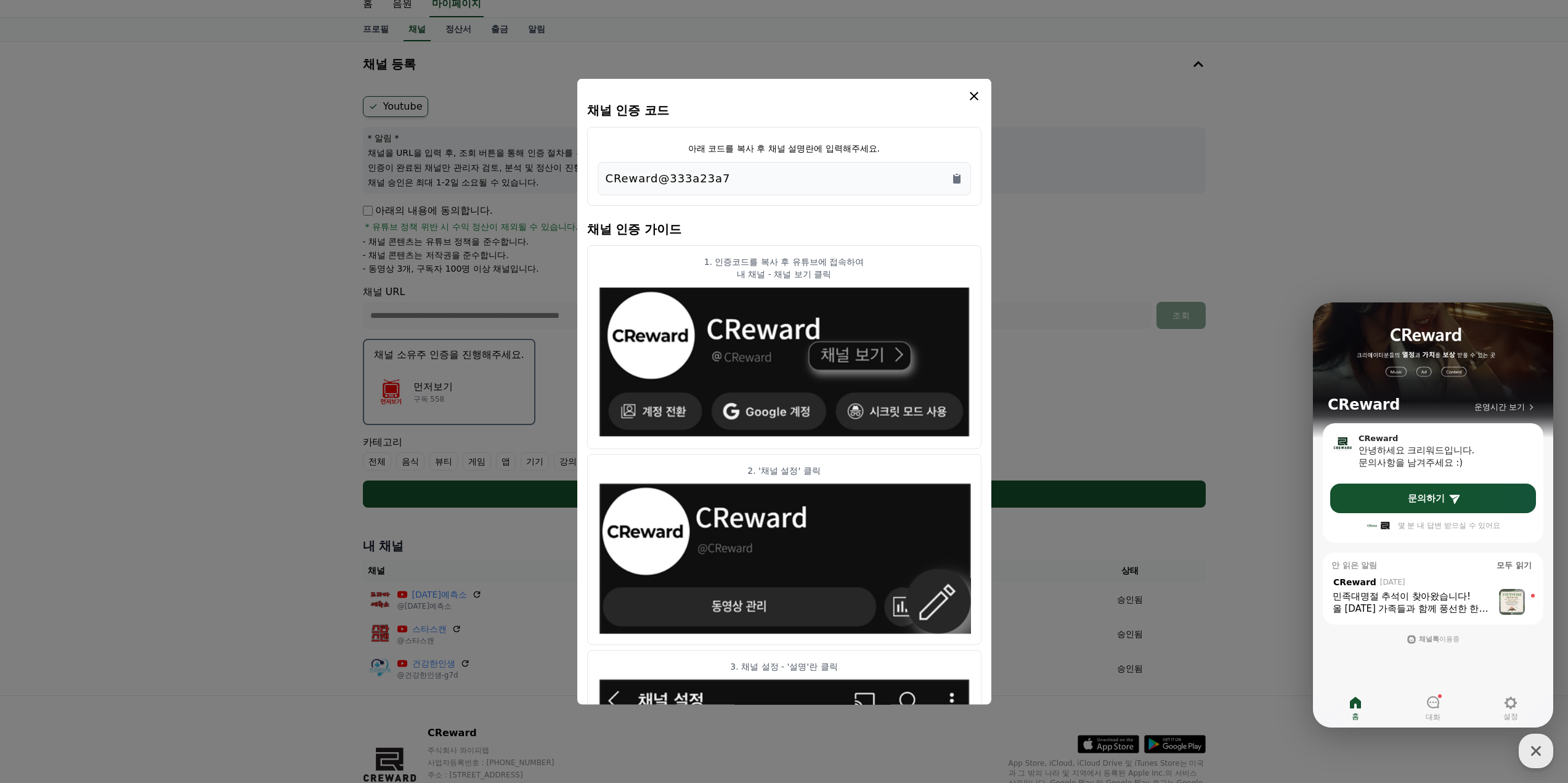
scroll to position [0, 0]
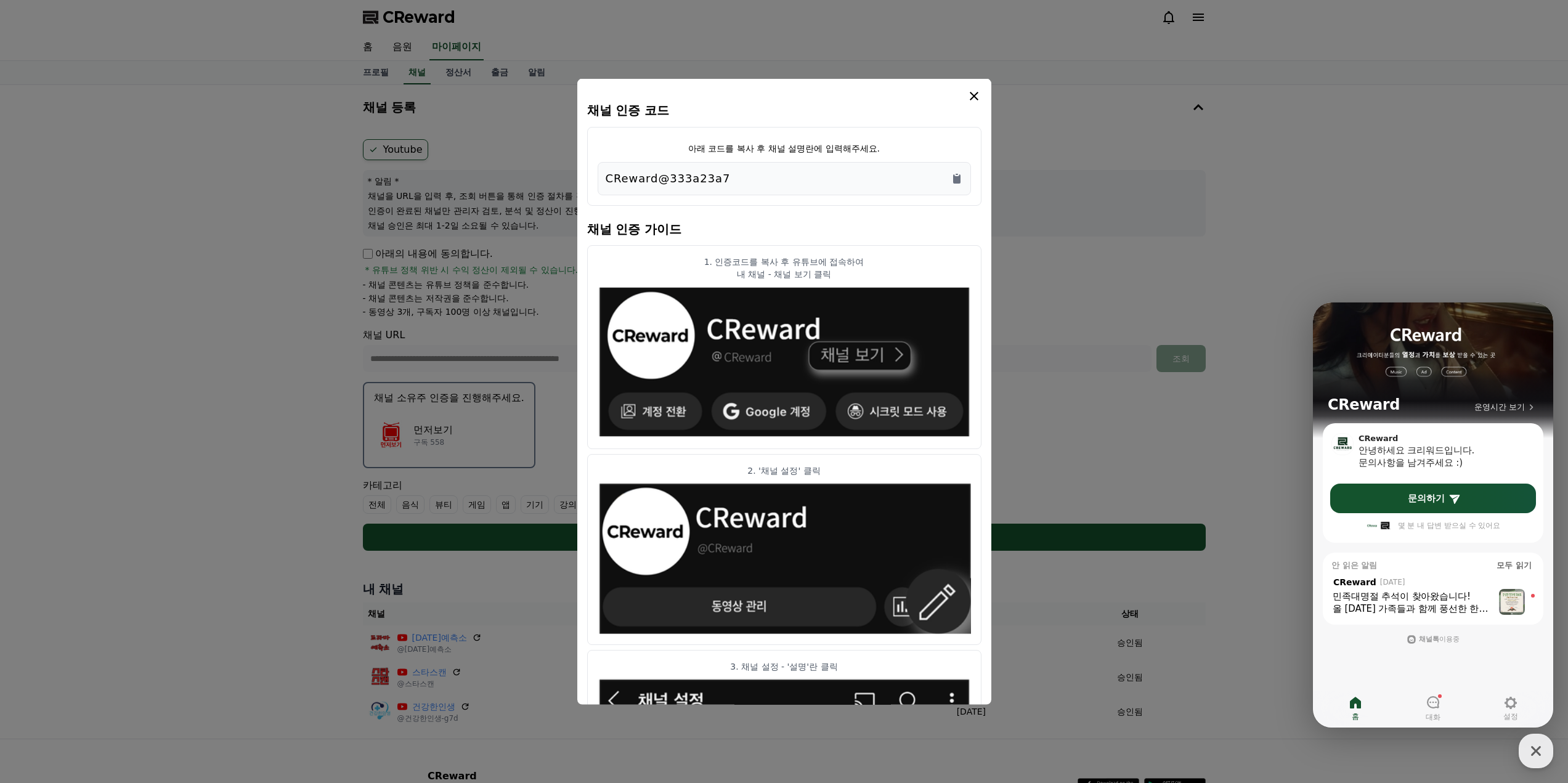
click at [971, 96] on icon "modal" at bounding box center [974, 96] width 15 height 15
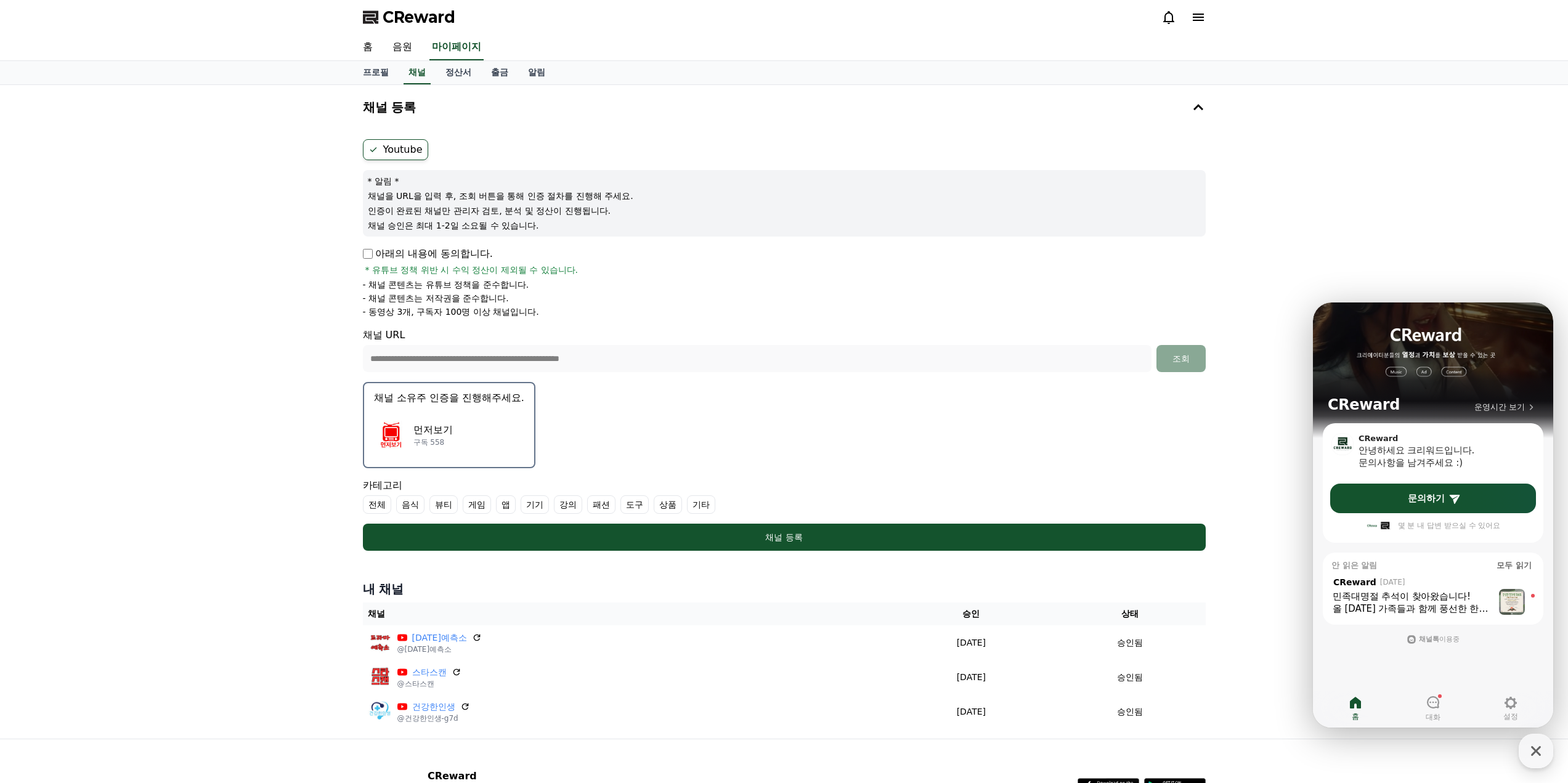
click at [439, 414] on div "먼저보기 구독 558" at bounding box center [450, 434] width 150 height 50
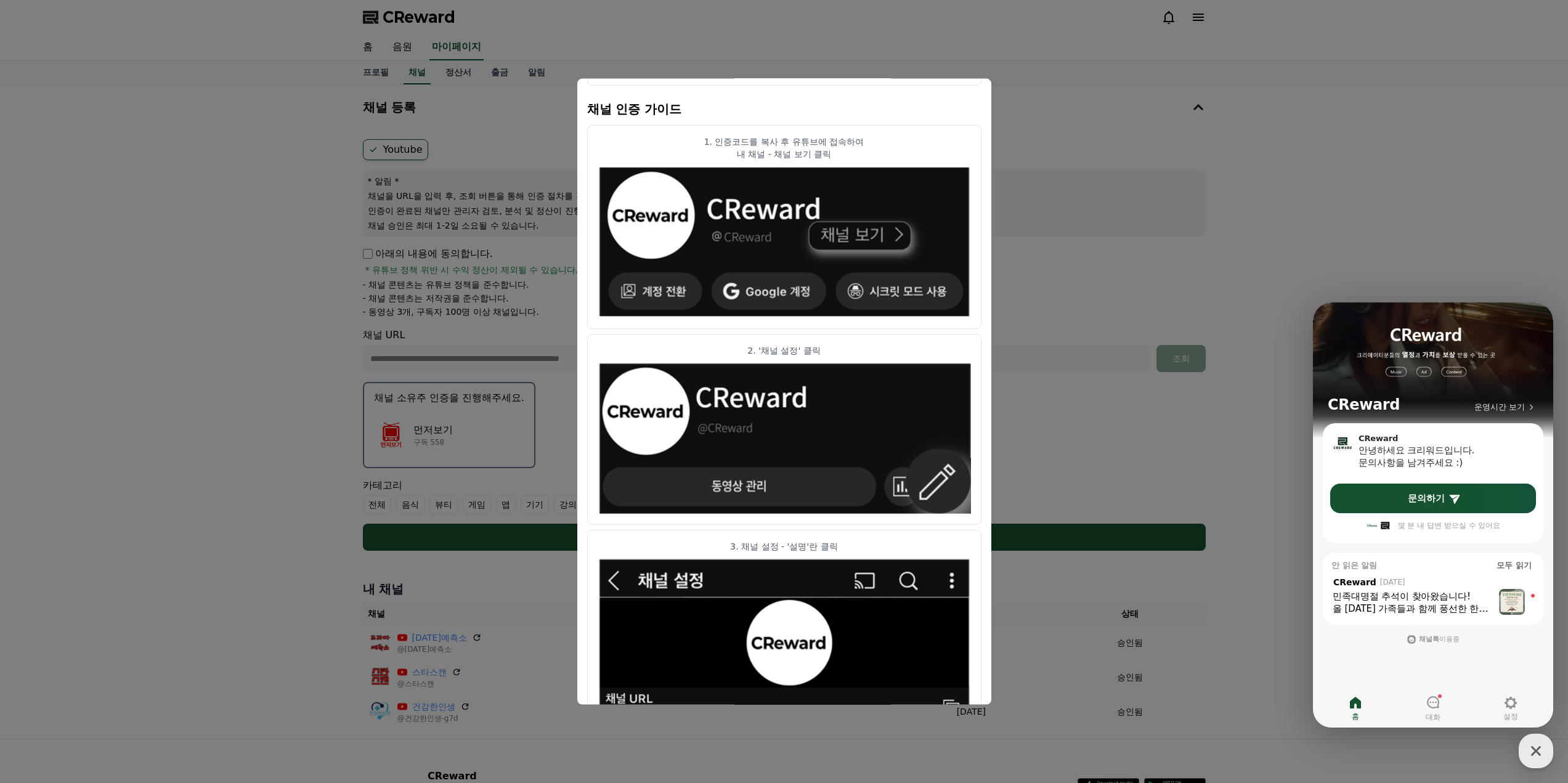
scroll to position [437, 0]
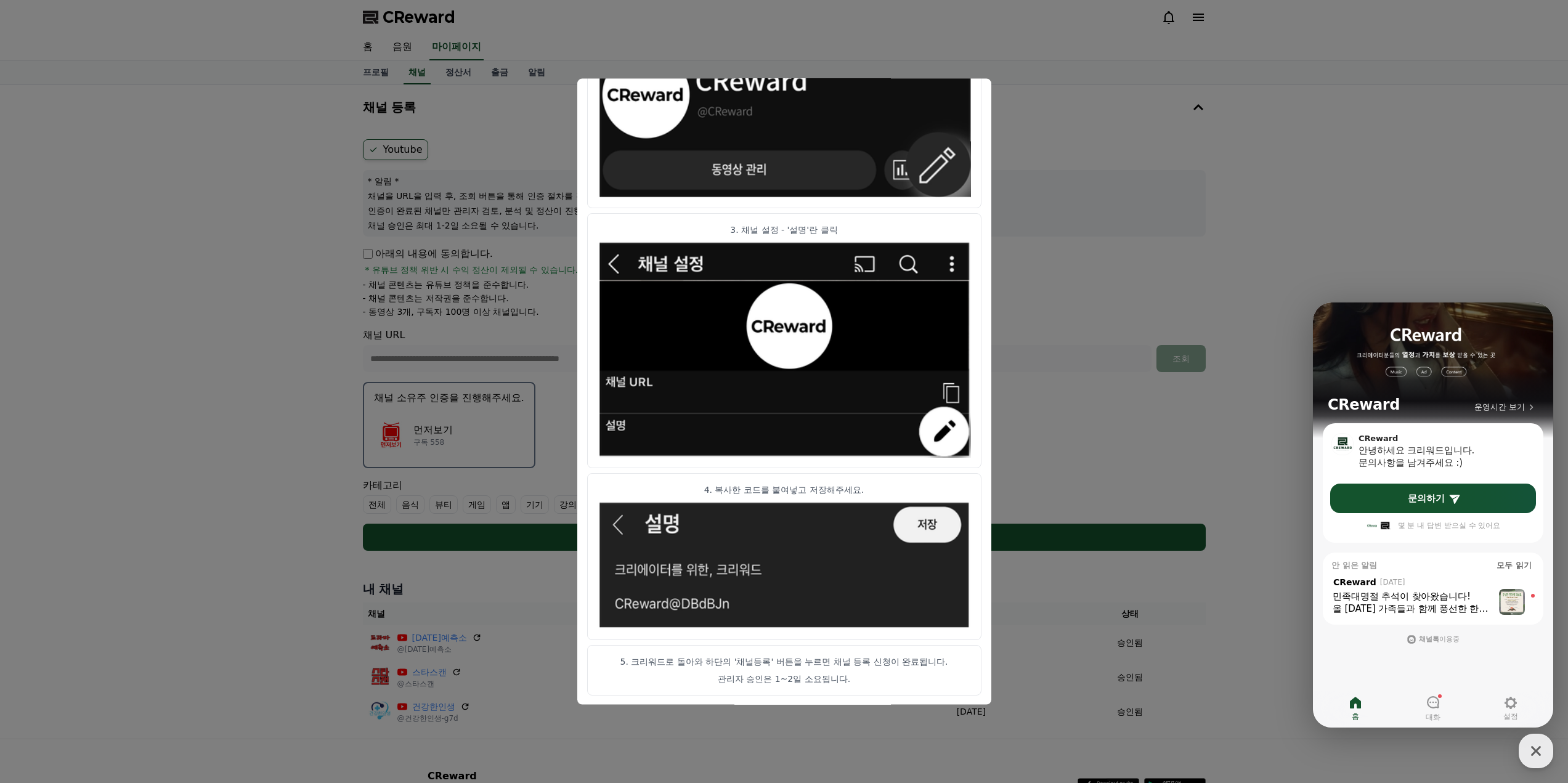
click at [697, 539] on img "modal" at bounding box center [784, 565] width 374 height 129
click at [664, 520] on img "modal" at bounding box center [784, 565] width 374 height 129
click at [915, 184] on img "modal" at bounding box center [784, 122] width 374 height 153
click at [1111, 305] on button "close modal" at bounding box center [784, 391] width 1568 height 783
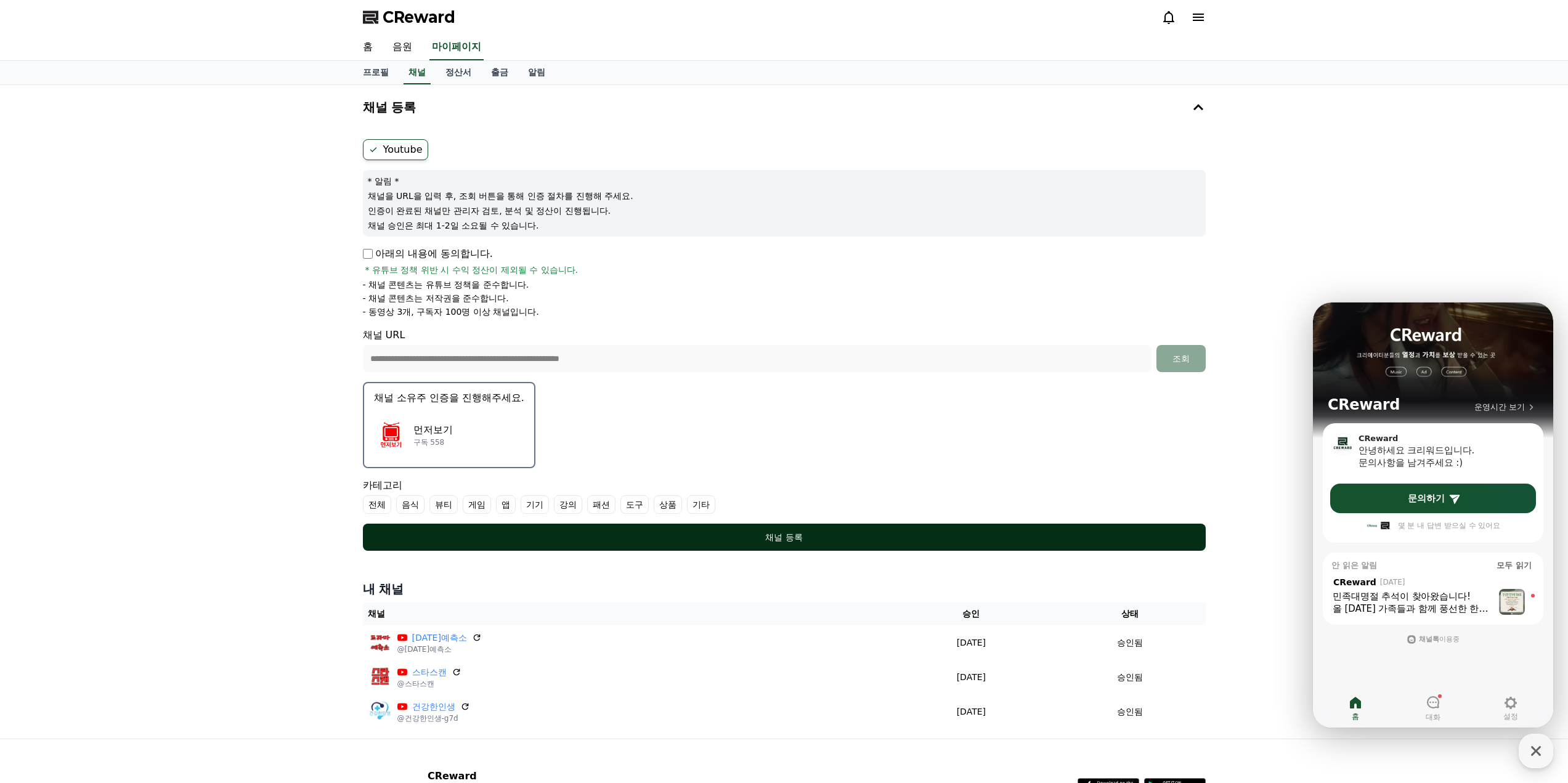
click at [775, 535] on div "채널 등록" at bounding box center [784, 537] width 794 height 13
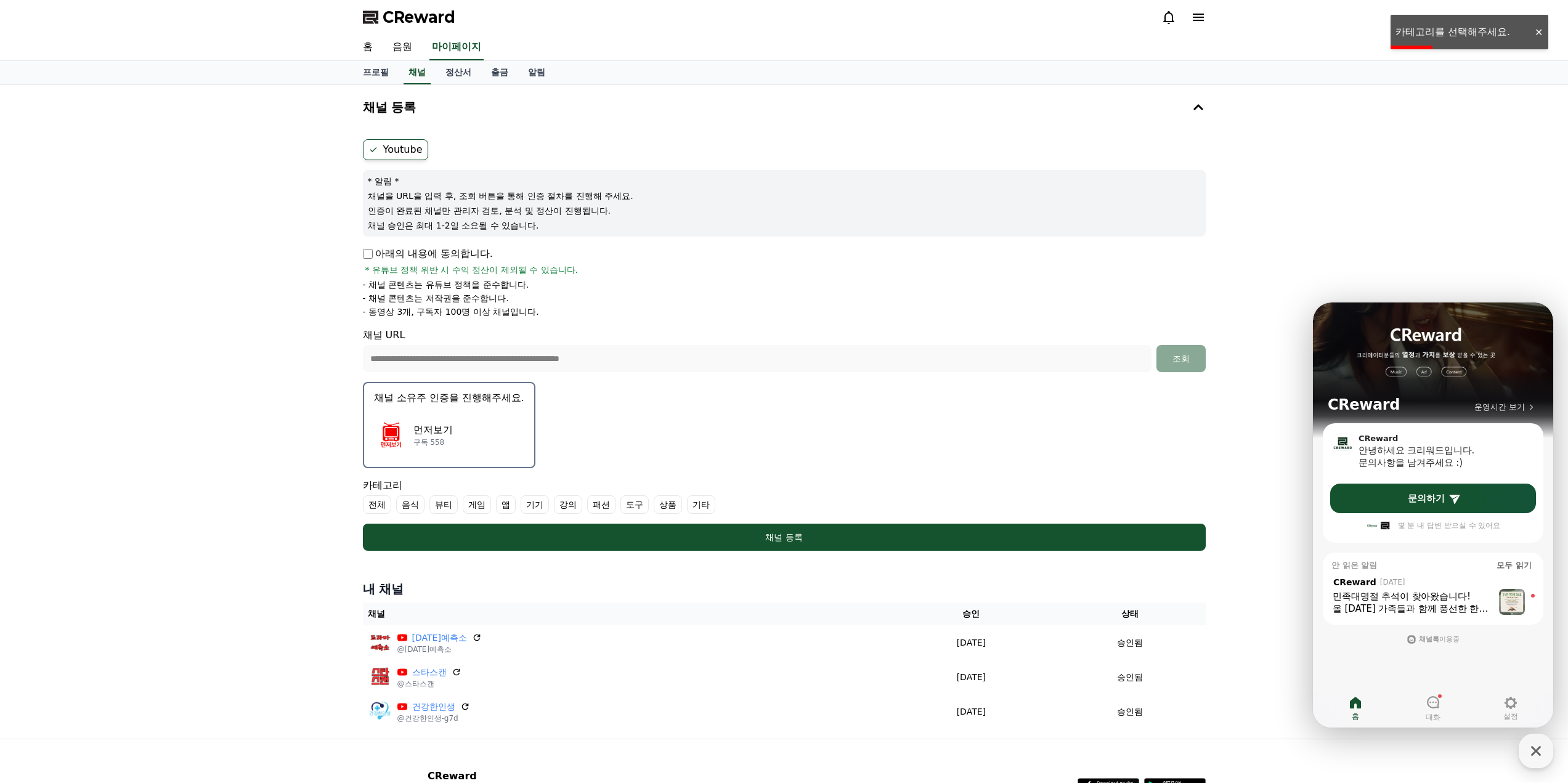
click at [384, 504] on label "전체" at bounding box center [377, 504] width 28 height 18
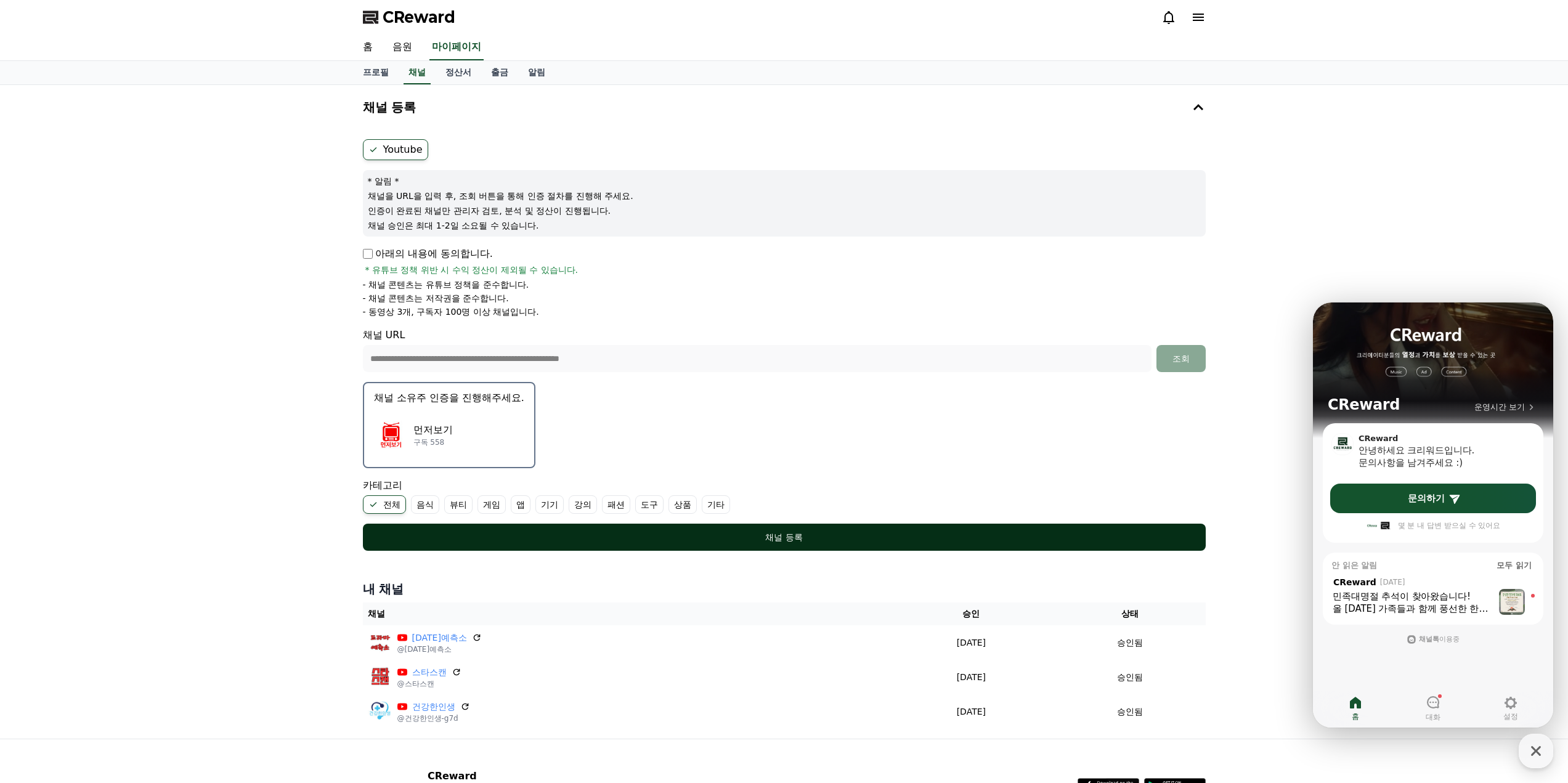
click at [744, 536] on div "채널 등록" at bounding box center [784, 537] width 794 height 13
